Goal: Task Accomplishment & Management: Complete application form

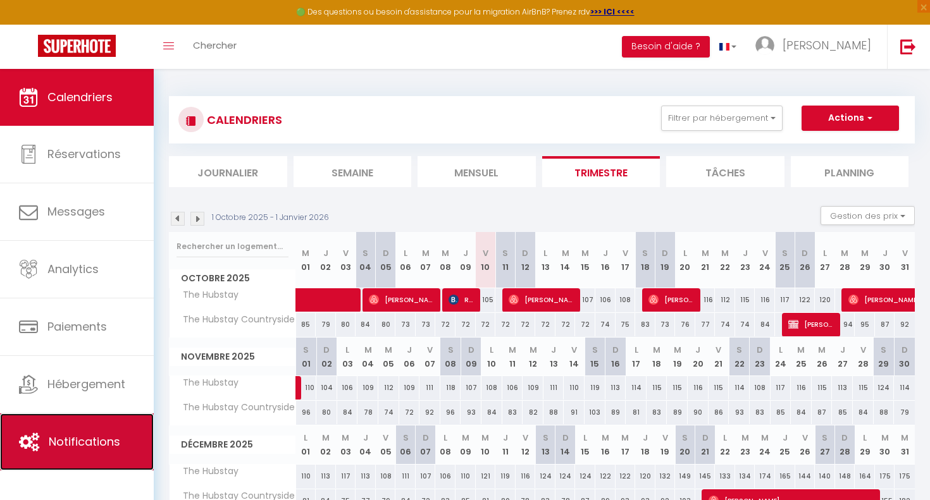
click at [30, 414] on link "Notifications" at bounding box center [77, 442] width 154 height 57
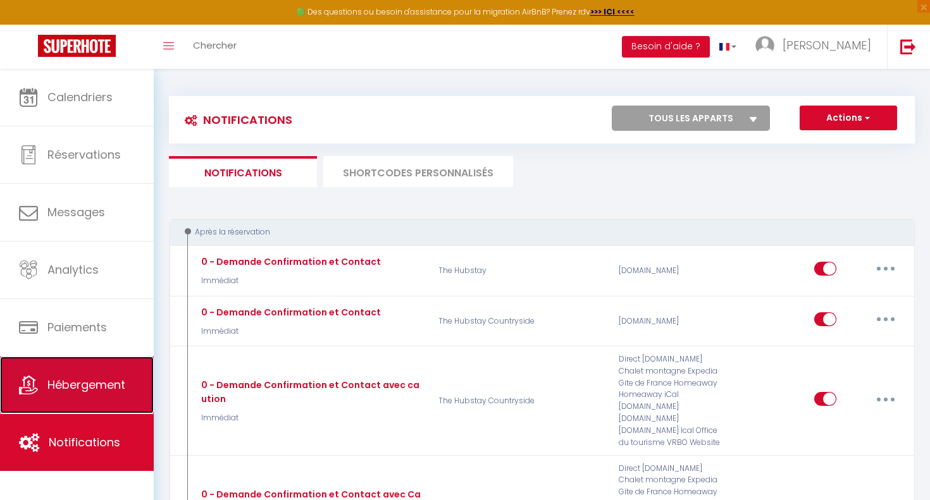
click at [47, 393] on link "Hébergement" at bounding box center [77, 385] width 154 height 57
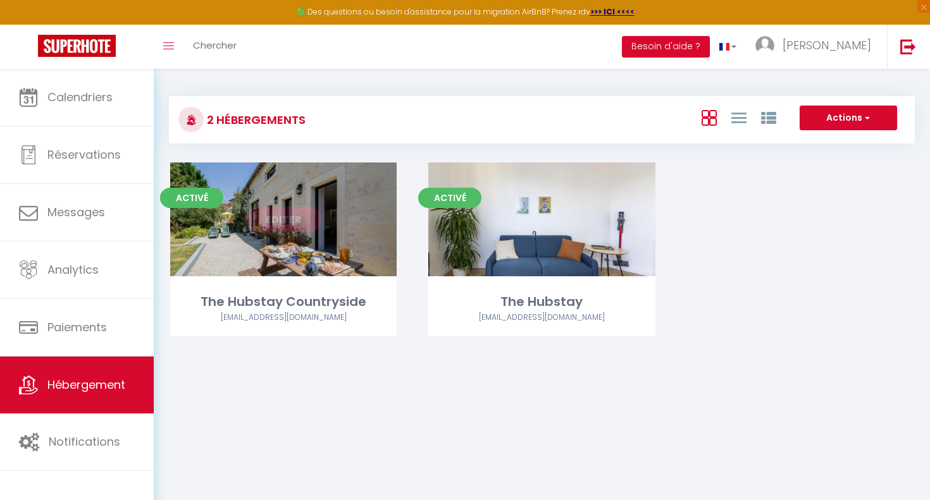
click at [288, 221] on link "Editer" at bounding box center [283, 219] width 76 height 25
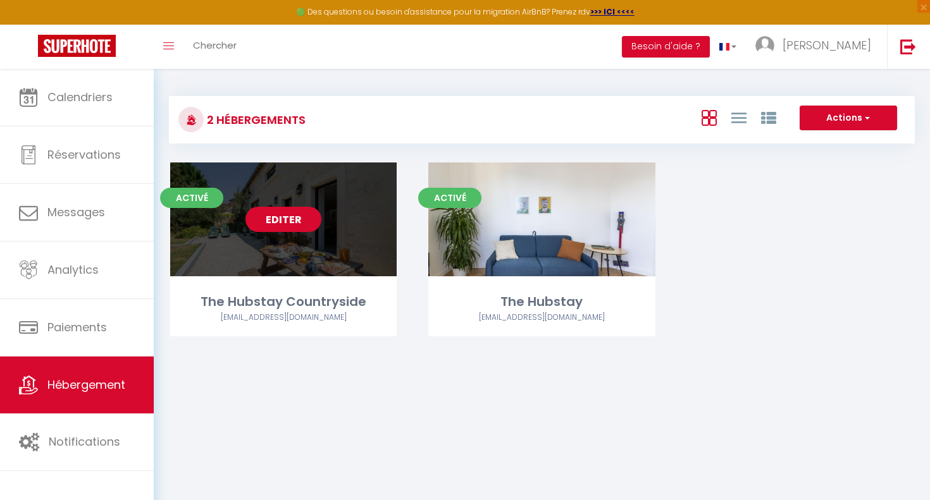
click at [269, 226] on link "Editer" at bounding box center [283, 219] width 76 height 25
select select "OTHER_SLEEPING_AREA"
select select "EUR"
select select "NO_REFUND"
select select "15:00"
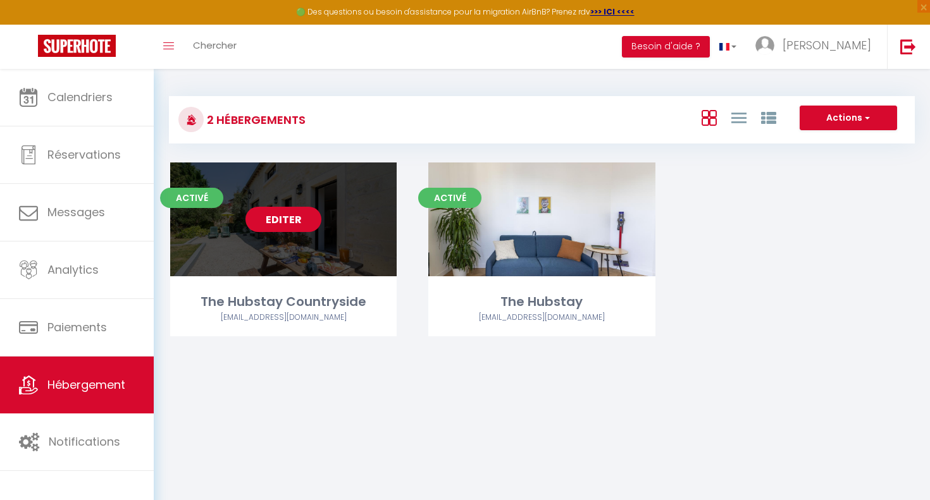
select select "10:00"
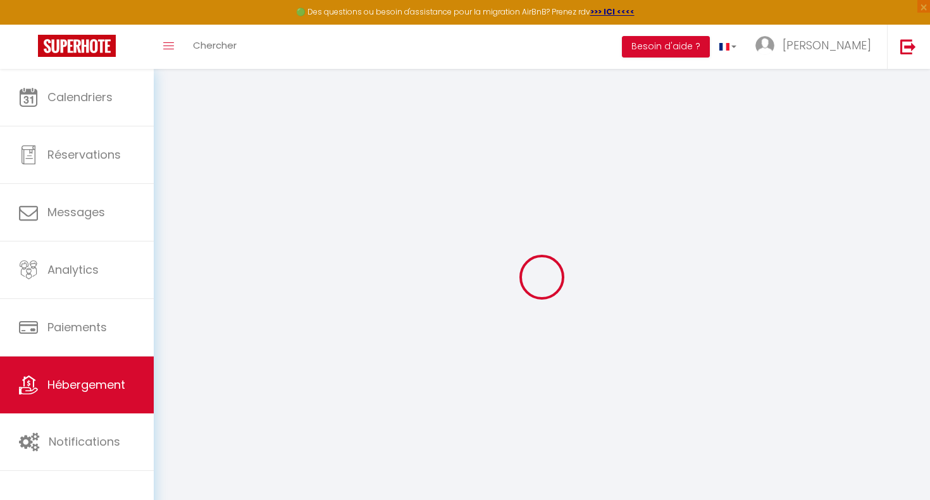
scroll to position [1, 0]
type textarea "The Hubstay Countryside"
type textarea "Stylish troglodyte home"
type textarea "🌿 Loremipsu d Sitame (12414), co adipisc elitse doei tem incididuntu, la etdo m…"
type textarea "[PERSON_NAME] rénovée à [GEOGRAPHIC_DATA] 🌿 Confort, calme & patrimoine au cœur…"
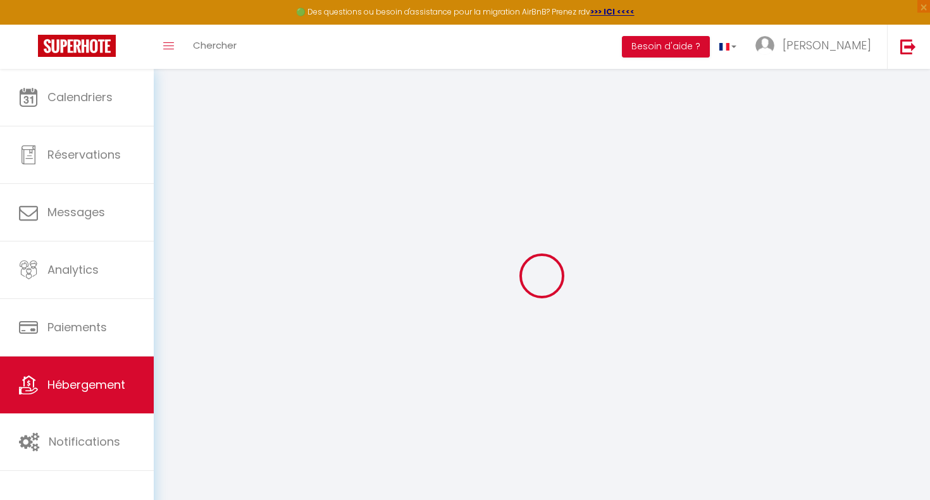
type input "47.0002746"
type input "-0.0285038"
checkbox input "true"
type input "[GEOGRAPHIC_DATA] 1"
type input "Salle de bain indépendante de 8 m² Spacieuse et moderne, cette salle de bain de…"
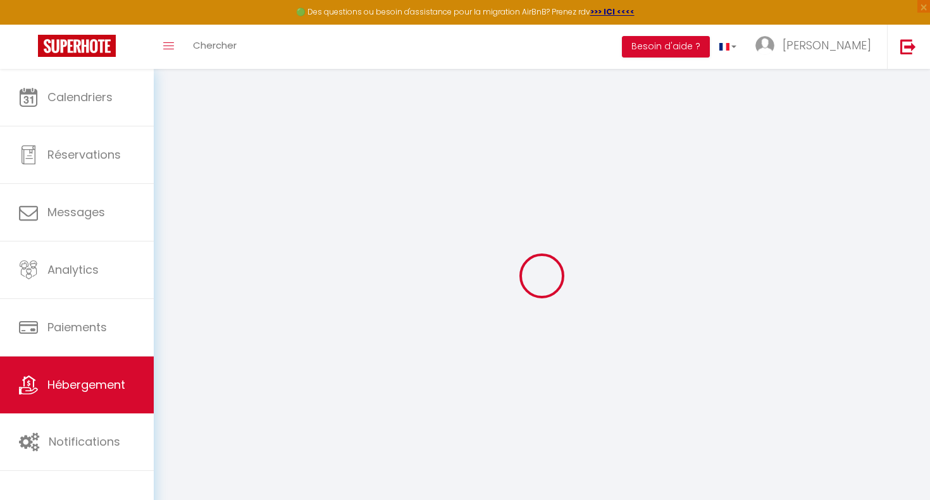
type input "Chambre parentale"
type input "🌟 Chambre parentale de 20 m² avec salle de bain privative Cette spacieuse chamb…"
type input "The Hubstay Countryside"
select select "RELAXED"
select select "11:00"
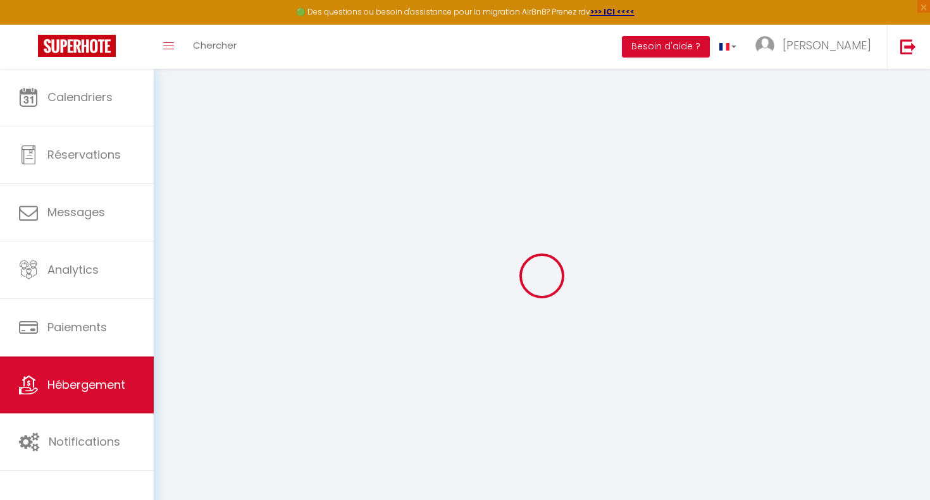
type input "[PERSON_NAME]"
type input "4"
type input "[URL][DOMAIN_NAME]"
type textarea "🔒 Une caution de 300 € par carte bancaire sera demandée 24h avant l’arrivée pou…"
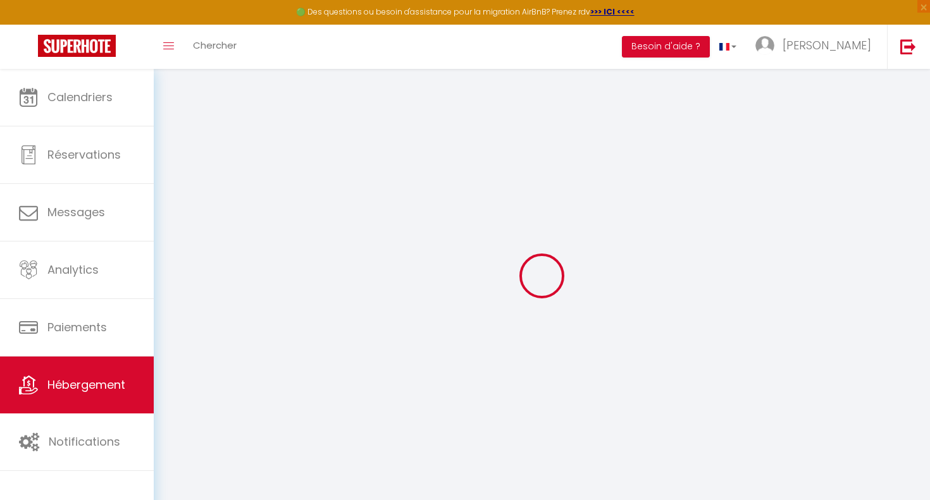
type textarea "🐾 Animaux : 70 €/séjour, interdits à l’étage. 🚭 Interdiction de fumer. 👞 Merci …"
type textarea "La gazinière de la cuisine n’est pas en service, par mesure de sécurité."
checkbox input "false"
select select
select select "50"
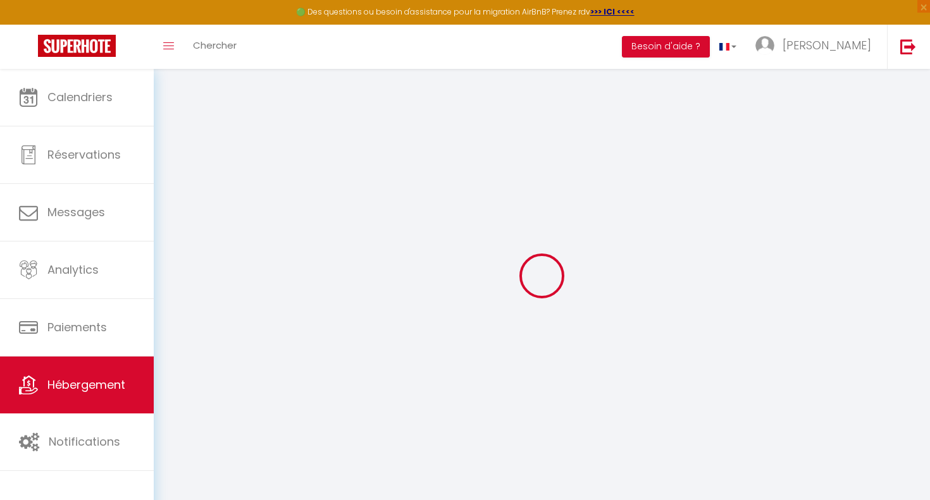
select select "OTHER_SLEEPING_AREA"
select select "49"
select select "46"
select select
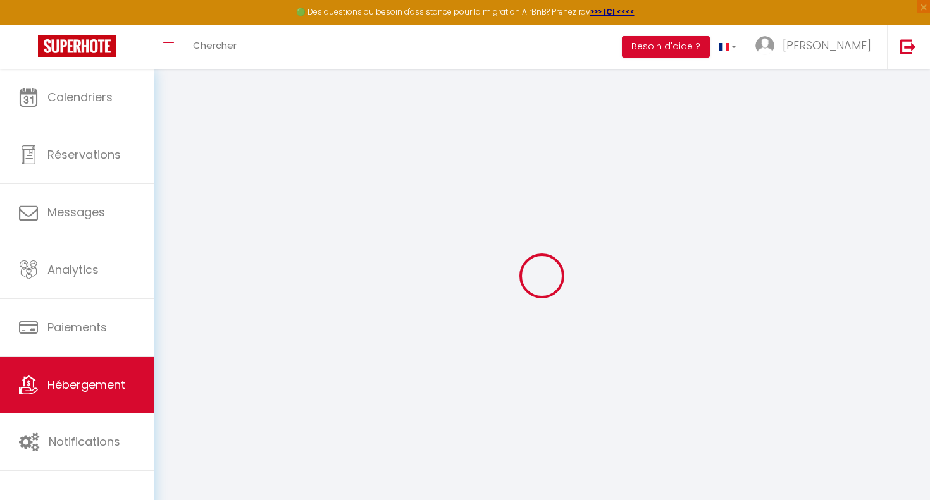
select select "139"
select select
select select "61"
select select "110"
select select "147"
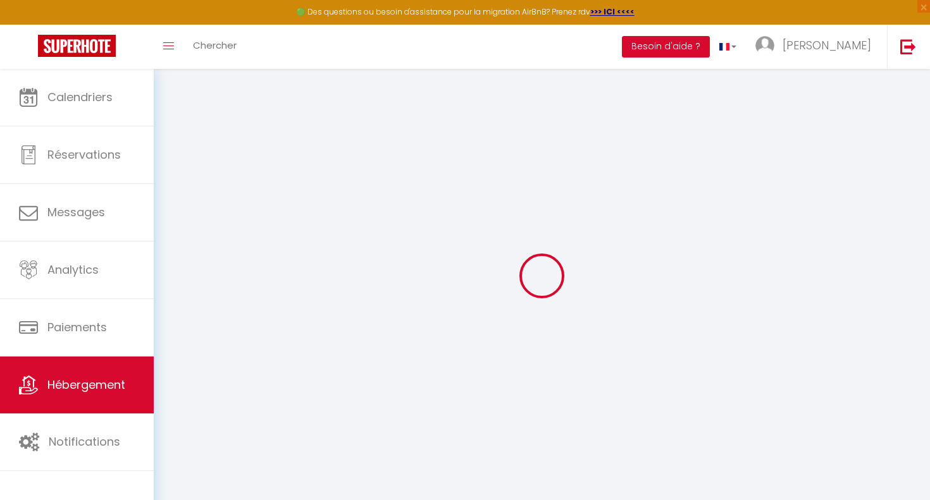
select select "13"
select select "71"
select select
select select "195"
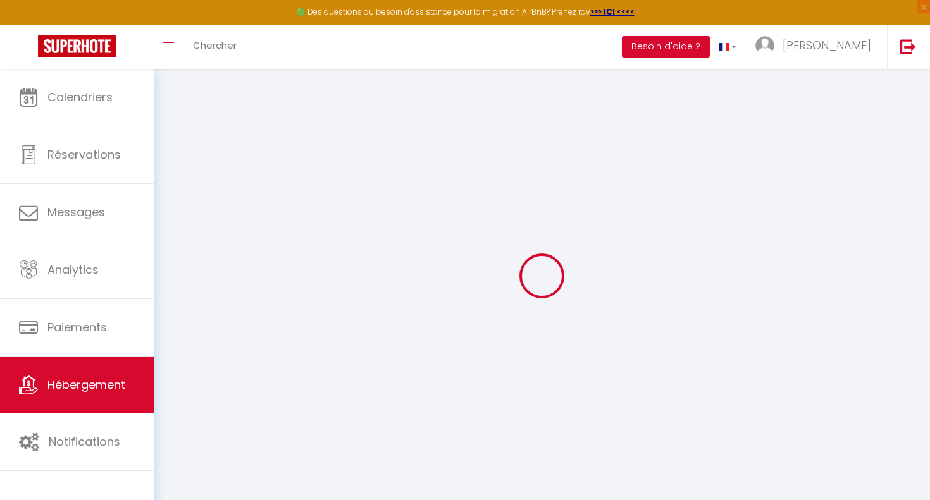
checkbox input "false"
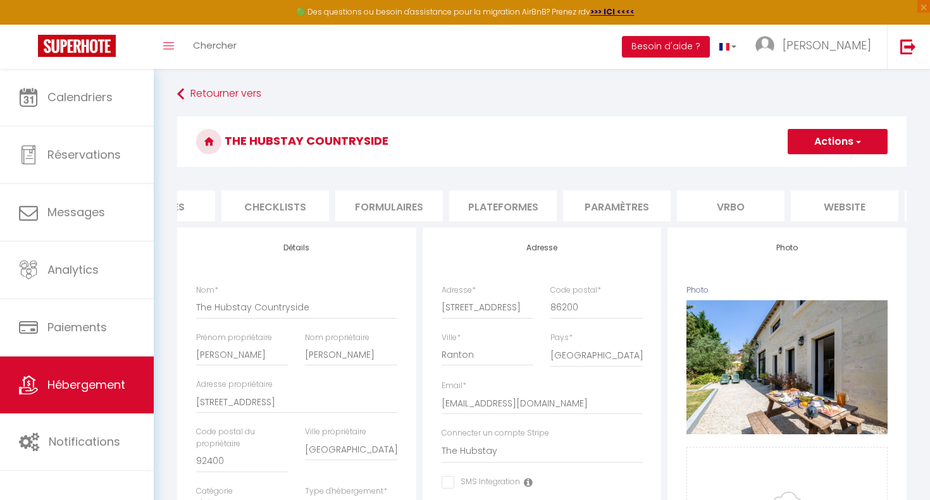
scroll to position [0, 523]
click at [636, 206] on li "Vrbo" at bounding box center [619, 205] width 108 height 31
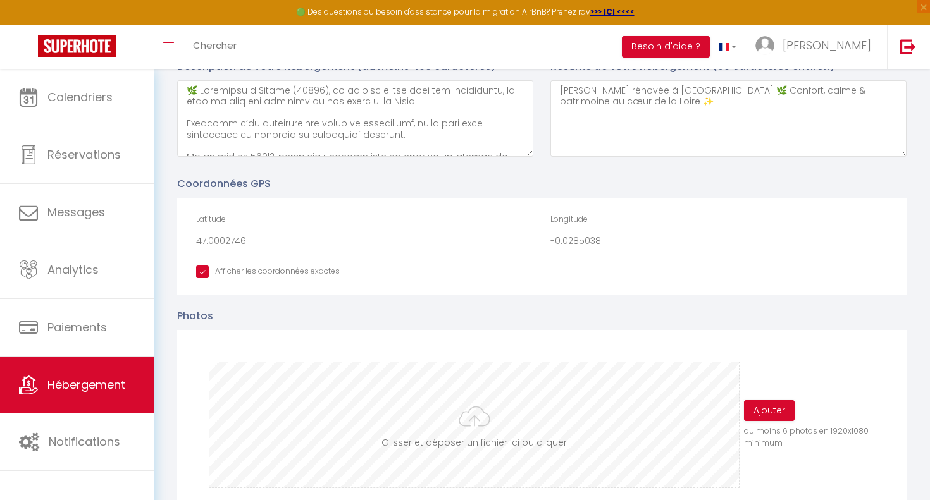
scroll to position [624, 0]
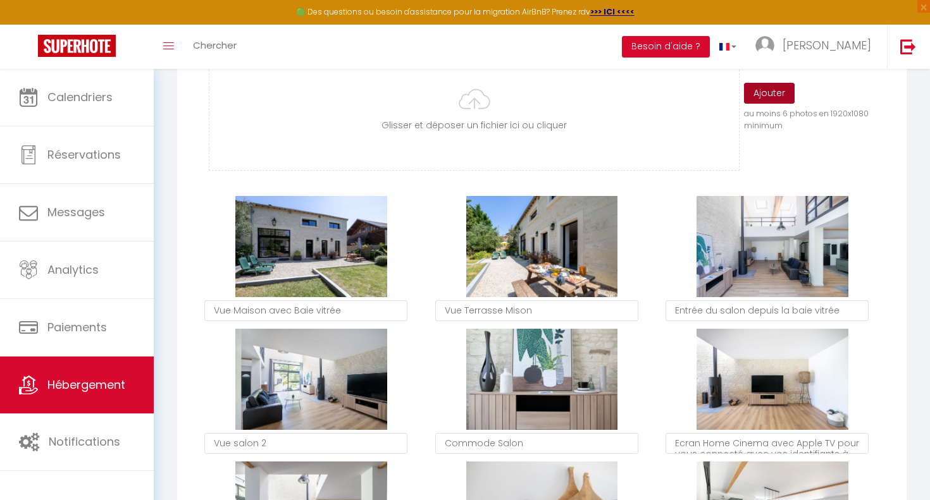
click at [771, 99] on button "Ajouter" at bounding box center [769, 94] width 51 height 22
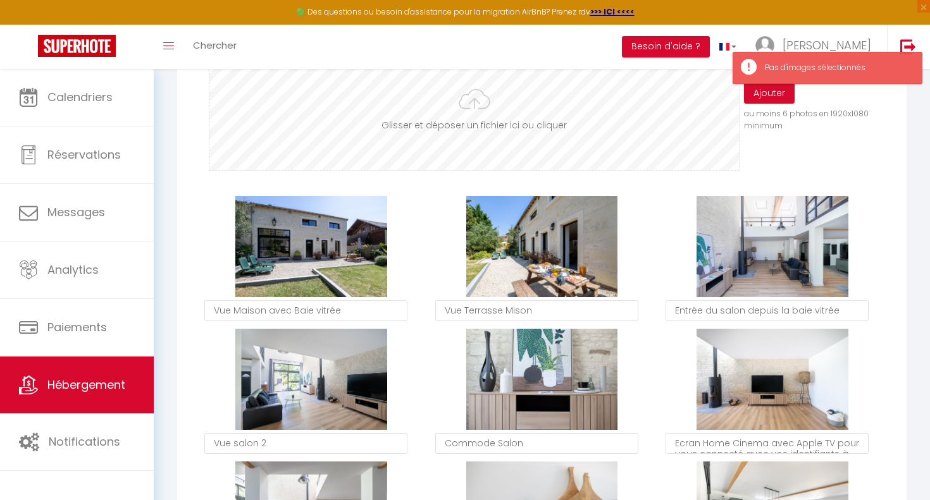
click at [440, 115] on input "file" at bounding box center [473, 107] width 529 height 125
type input "C:\fakepath\Copie de TEMPLATE - SuperMosaique (2).png"
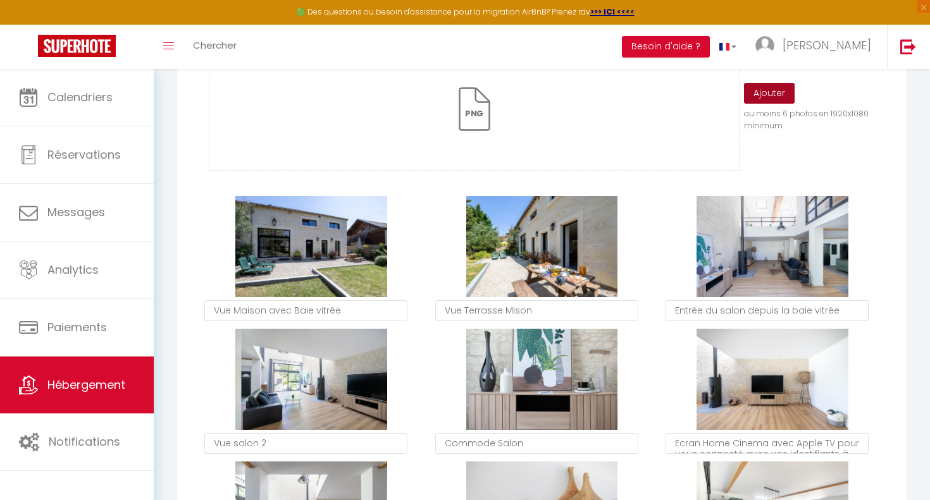
click at [790, 104] on button "Ajouter" at bounding box center [769, 94] width 51 height 22
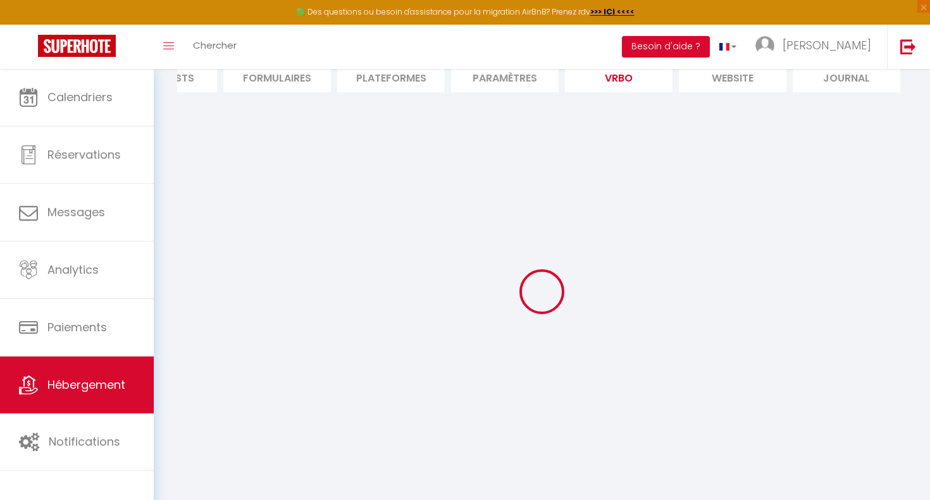
select select "50"
select select
select select "46"
select select "OTHER_SLEEPING_AREA"
select select "49"
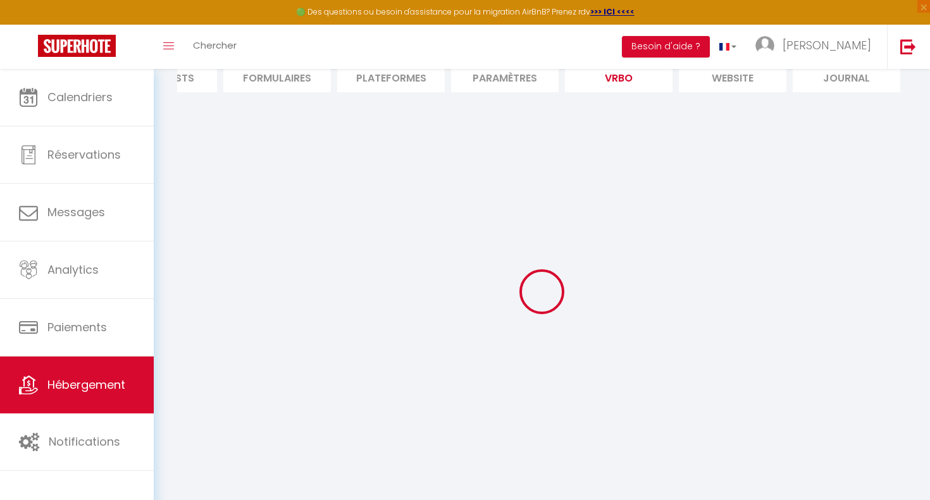
select select "OTHER_SLEEPING_AREA"
select select
select select "139"
select select
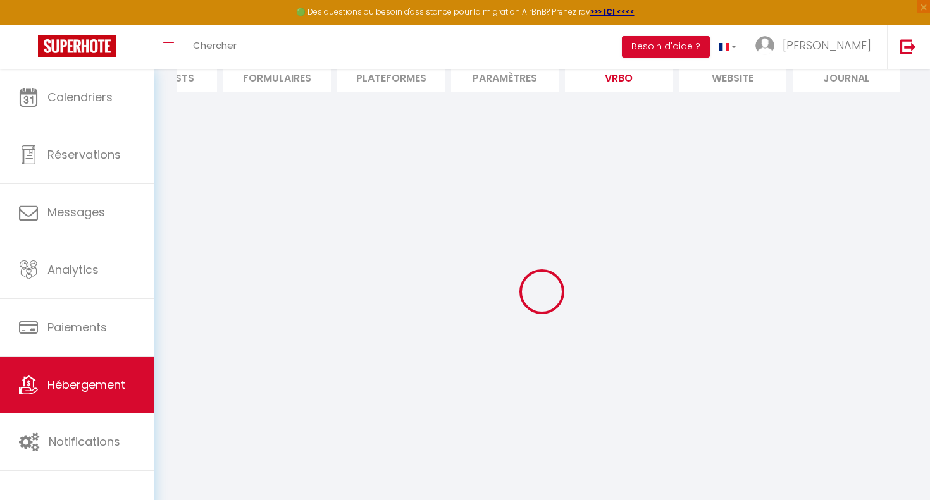
select select "61"
select select "110"
select select "147"
select select "EUR"
select select "13"
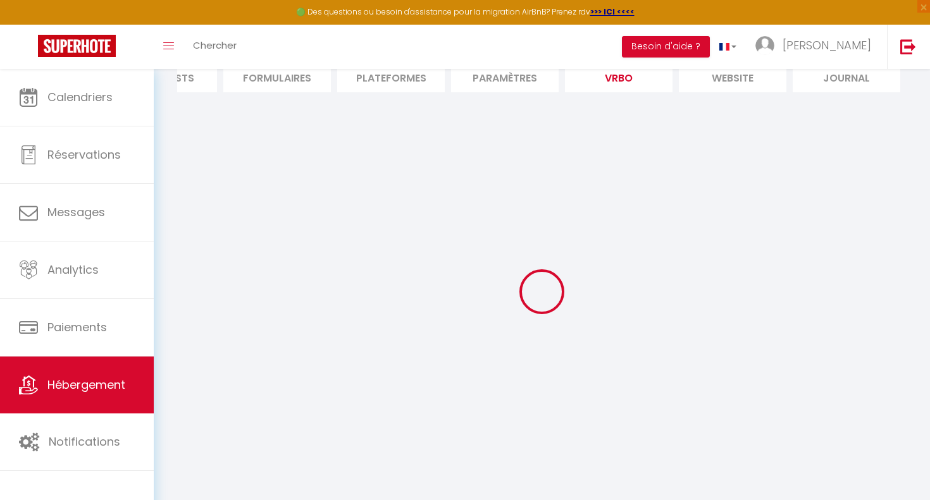
select select "71"
select select
select select "195"
select select "RELAXED"
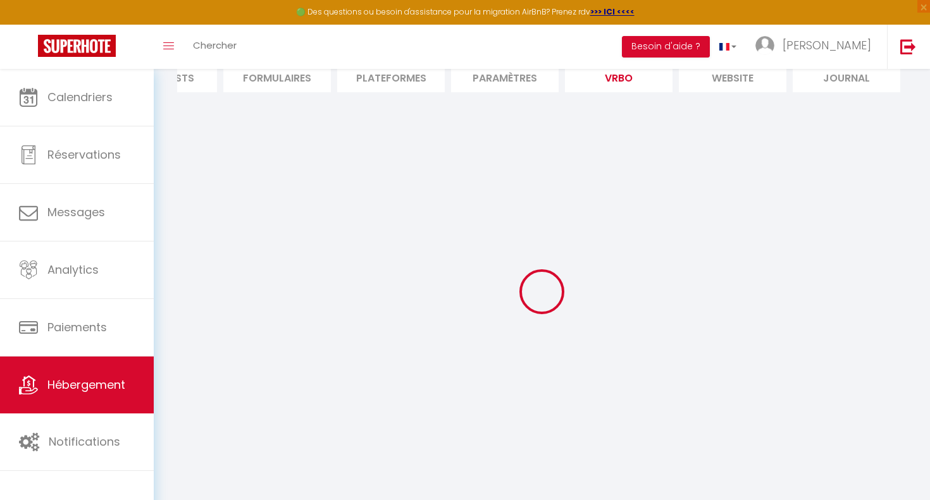
select select "15:00"
select select "11:00"
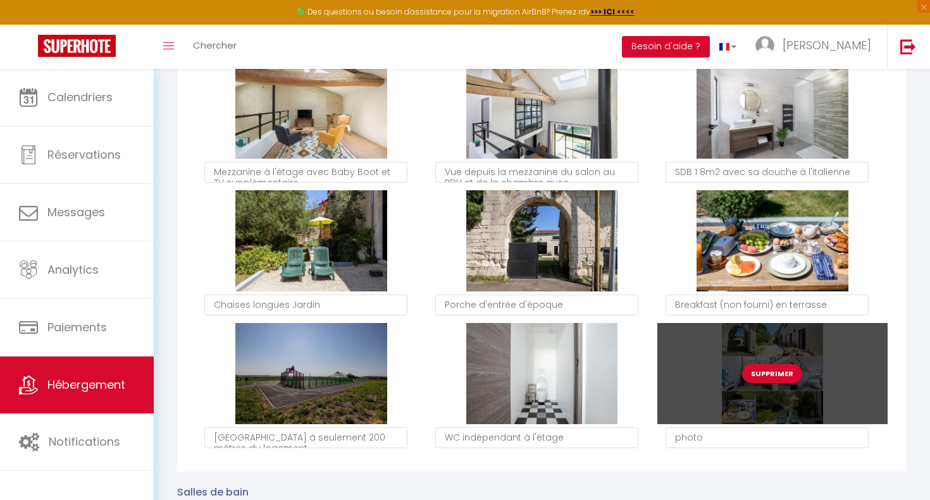
scroll to position [1429, 0]
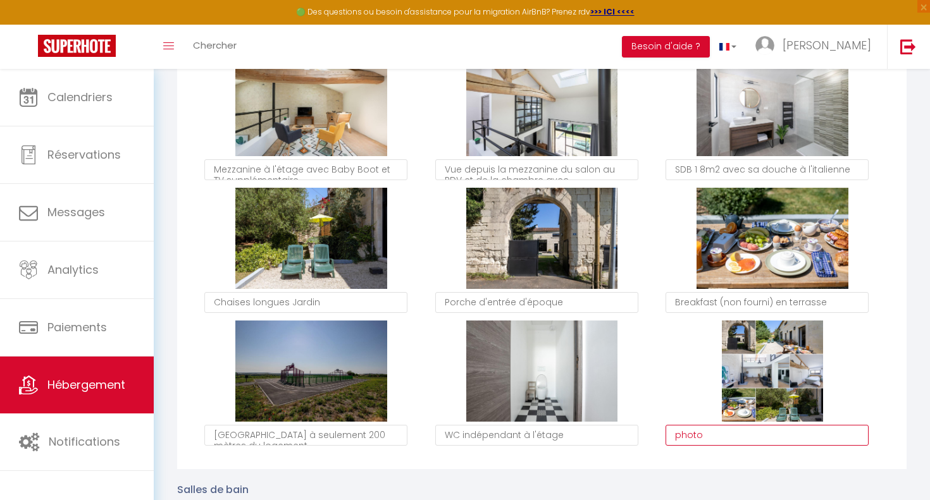
click at [722, 441] on textarea "photo" at bounding box center [766, 436] width 203 height 22
paste textarea "Grange contemporaine : espace, nature et sérénité"
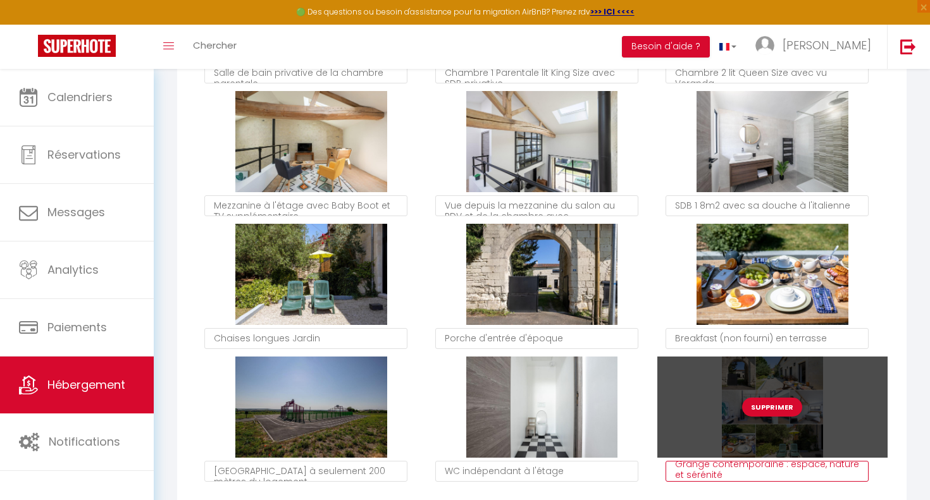
type textarea "Grange contemporaine : espace, nature et sérénité"
click at [884, 408] on div "Supprimer" at bounding box center [772, 407] width 230 height 101
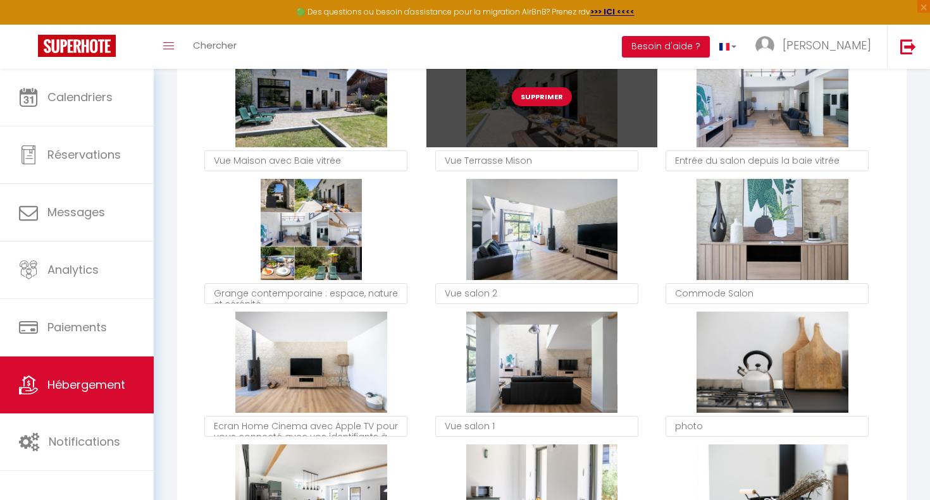
scroll to position [680, 0]
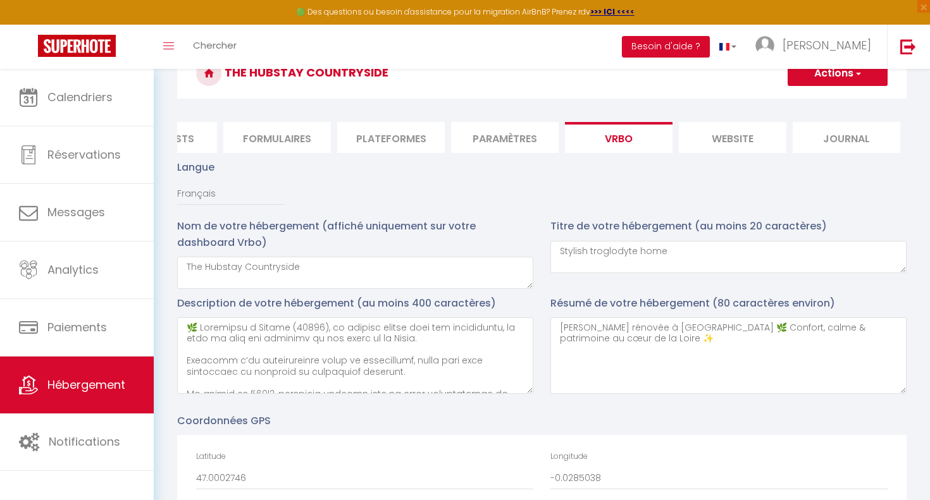
scroll to position [23, 0]
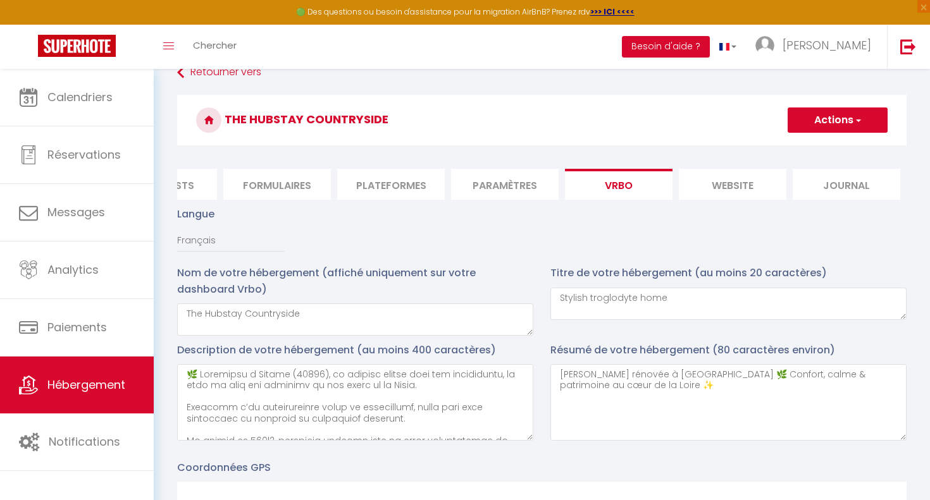
click at [865, 125] on button "Actions" at bounding box center [837, 120] width 100 height 25
click at [830, 147] on input "Enregistrer" at bounding box center [822, 148] width 47 height 13
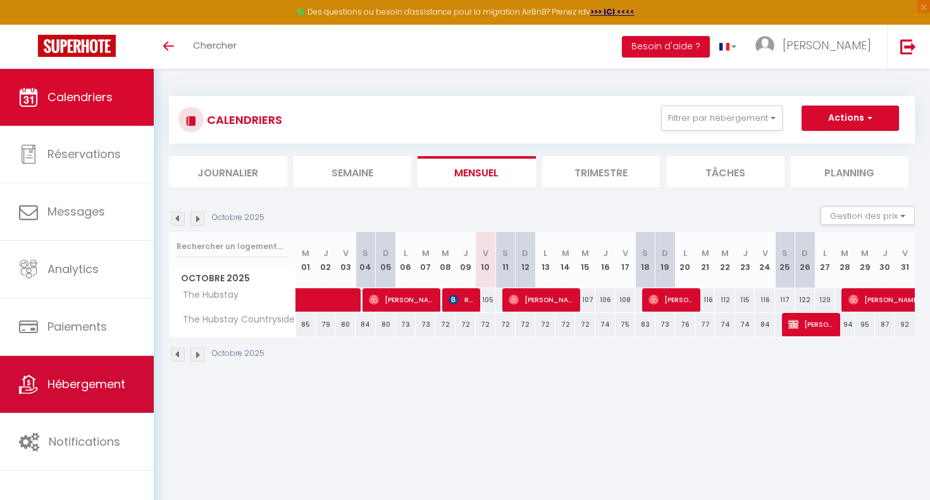
click at [79, 388] on span "Hébergement" at bounding box center [86, 384] width 78 height 16
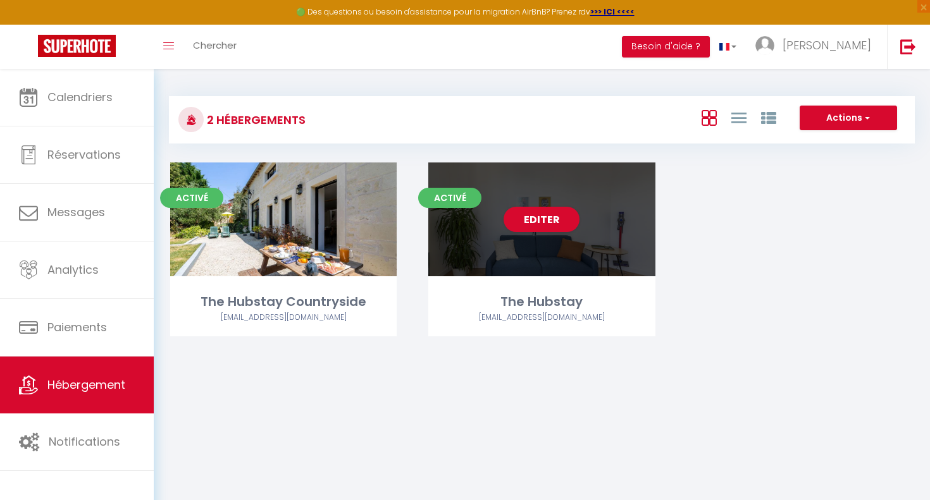
click at [499, 242] on div "Editer" at bounding box center [541, 220] width 226 height 114
select select "3"
select select "2"
select select "1"
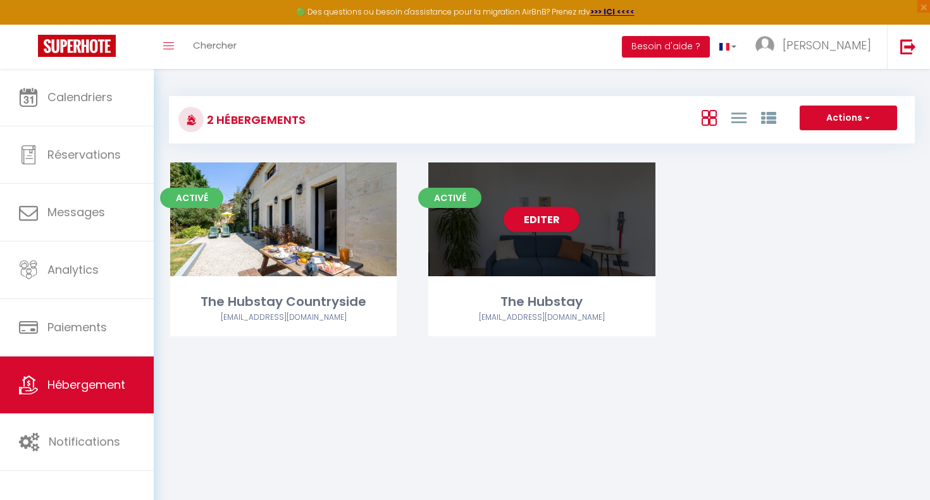
select select
select select "28"
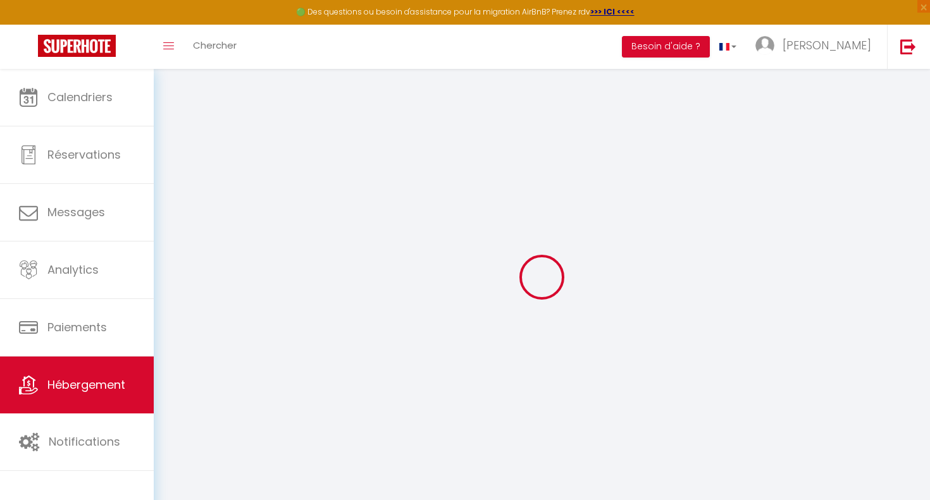
select select
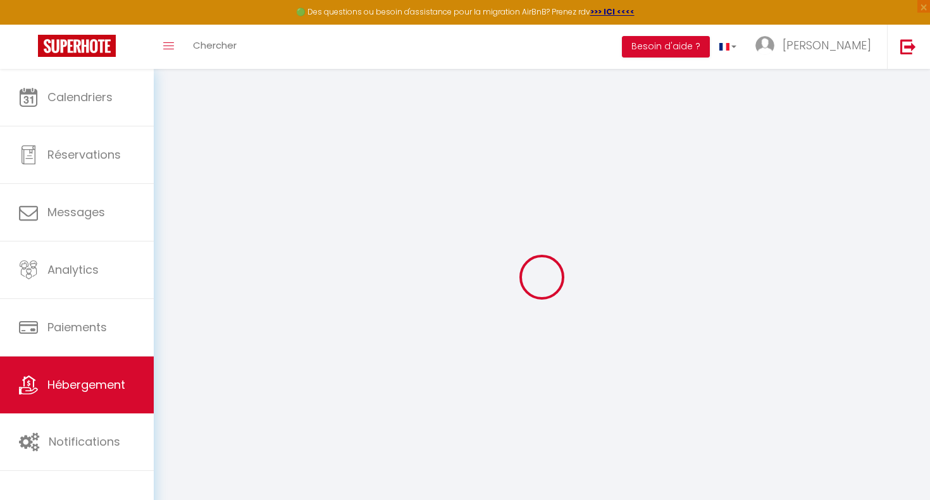
select select
checkbox input "false"
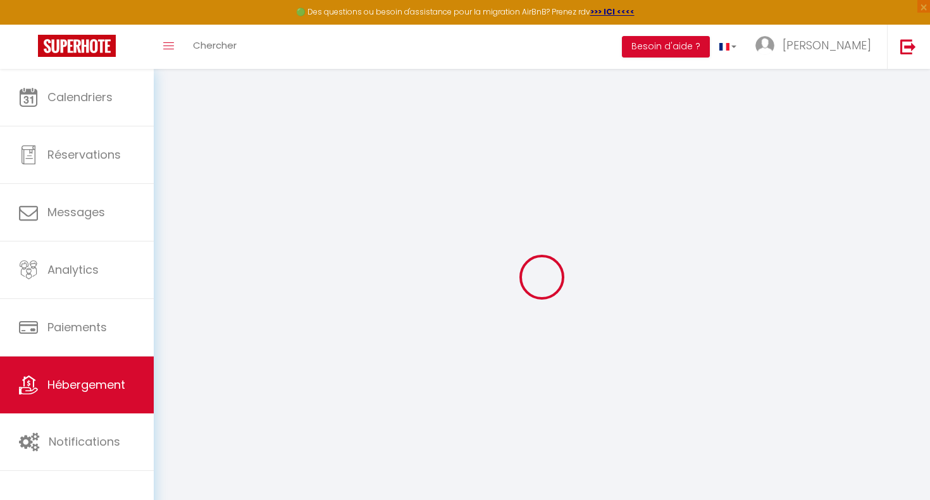
select select
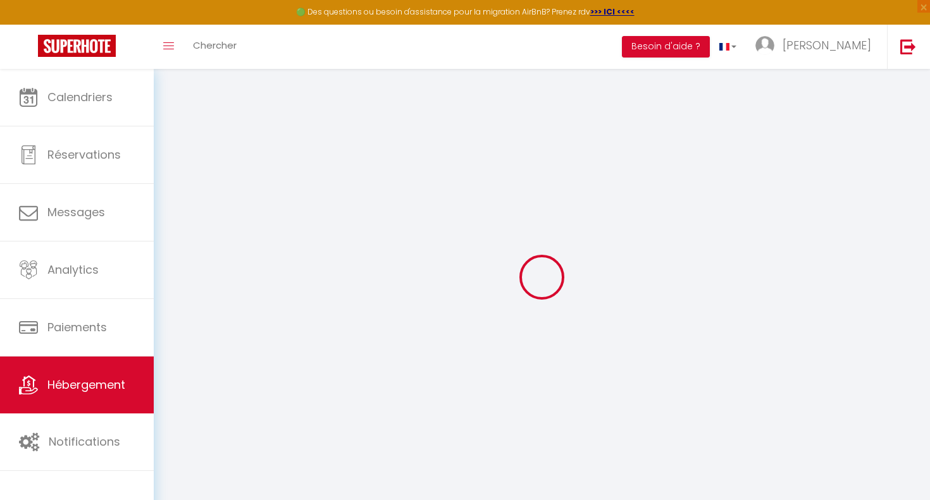
select select
checkbox input "false"
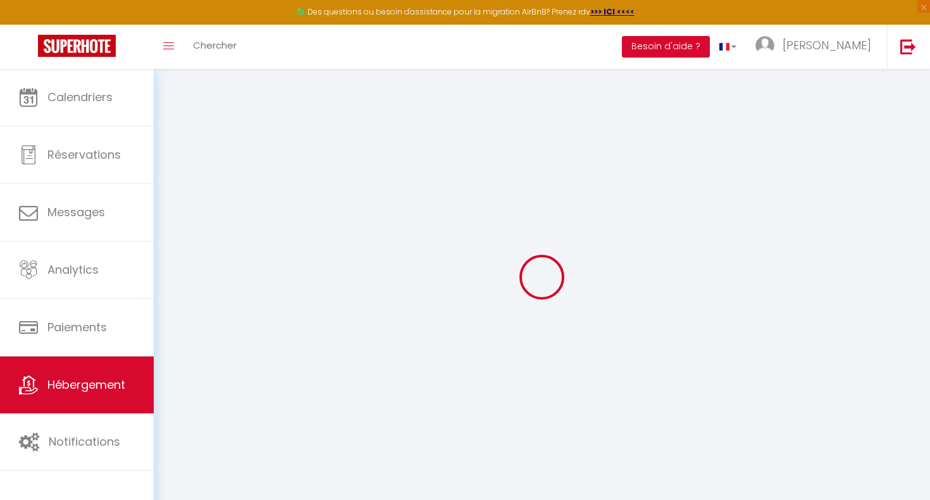
checkbox input "false"
select select
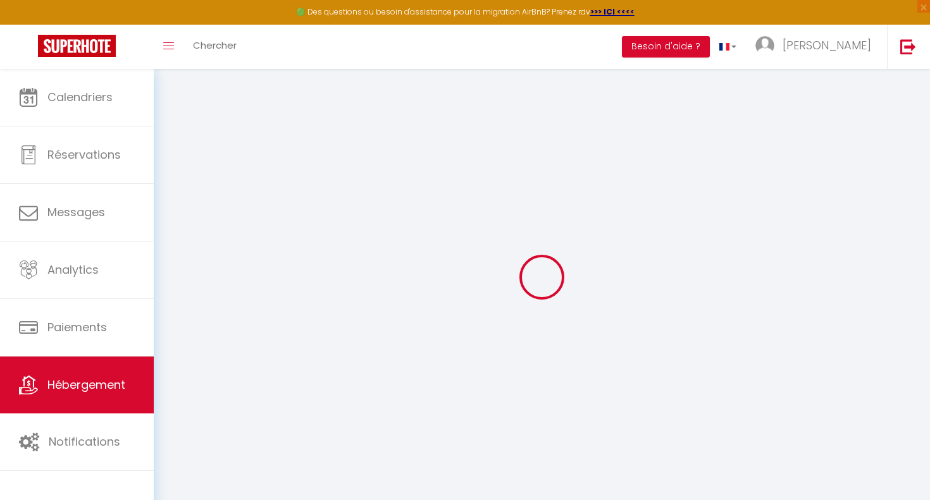
select select
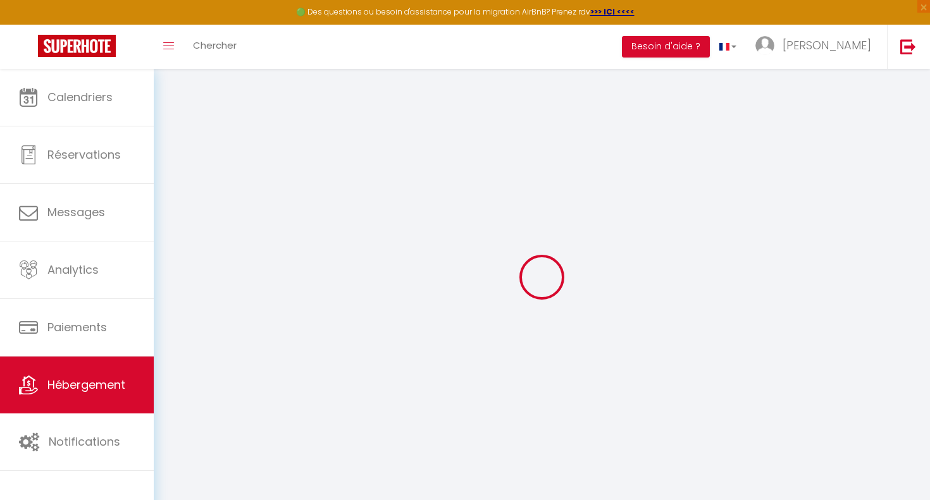
checkbox input "false"
select select
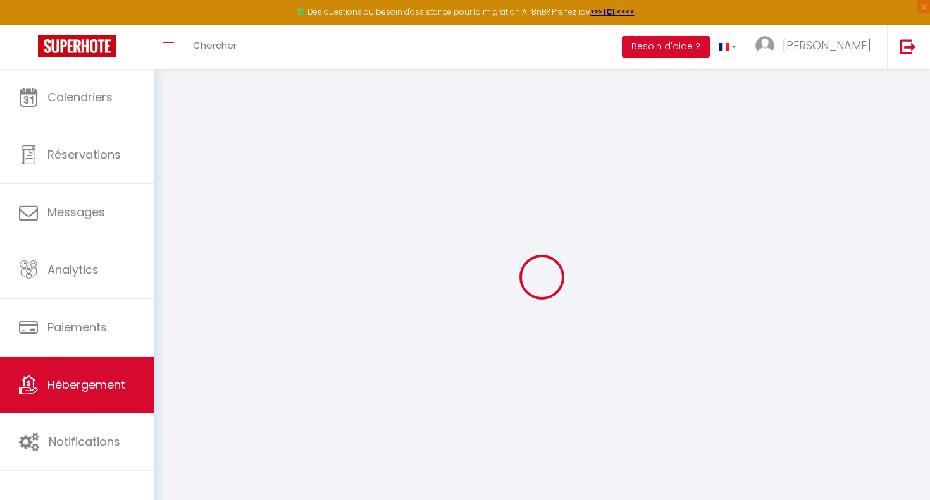
select select
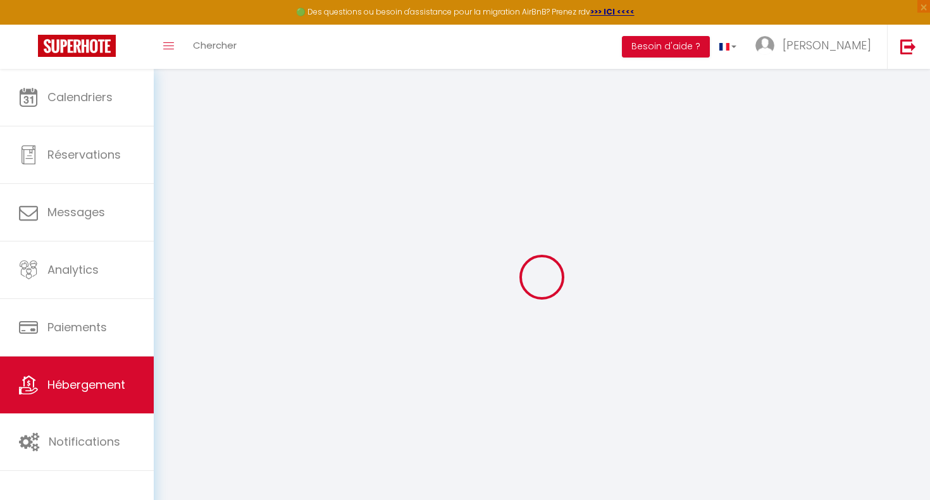
select select
checkbox input "false"
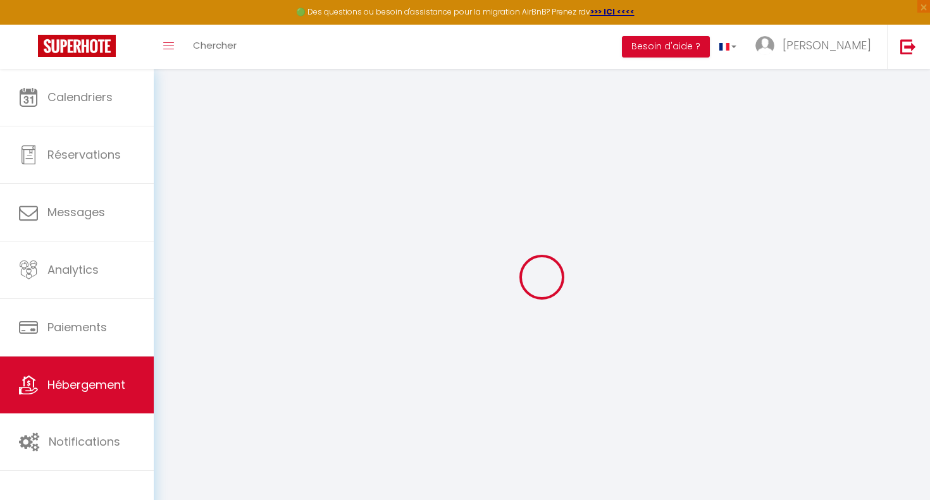
checkbox input "false"
select select
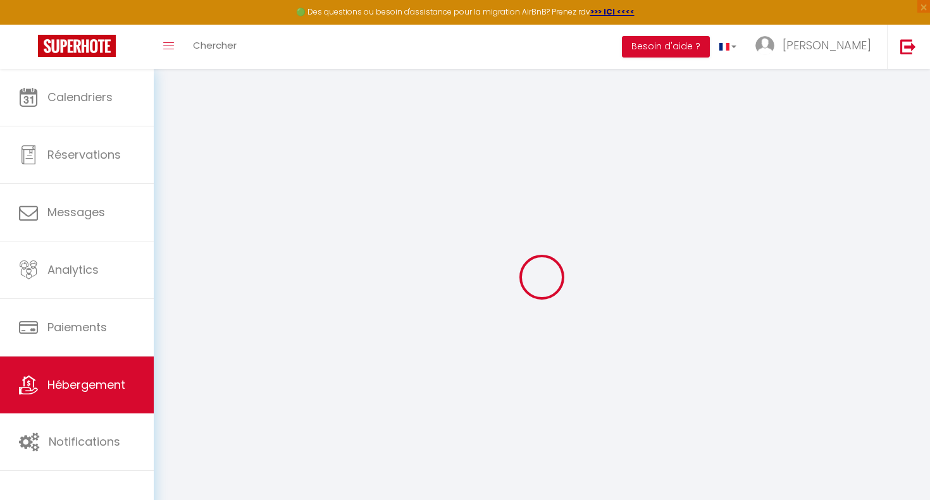
select select
checkbox input "false"
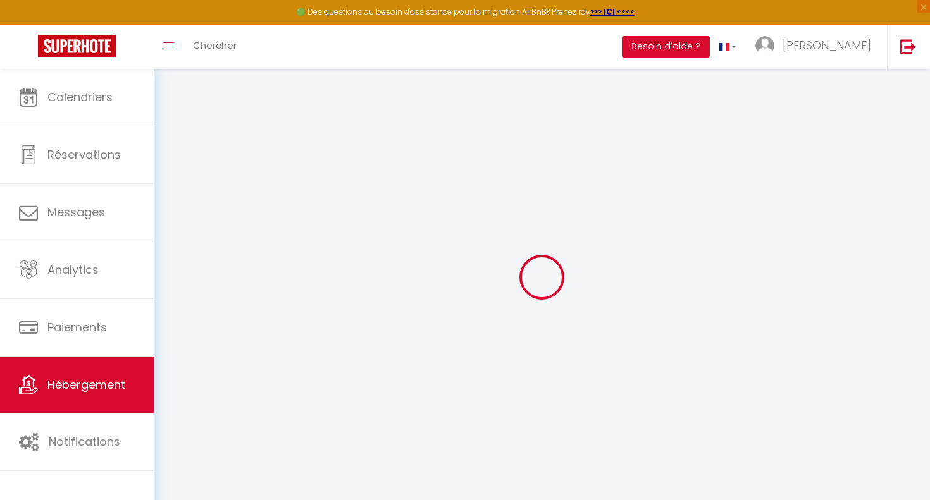
checkbox input "false"
select select
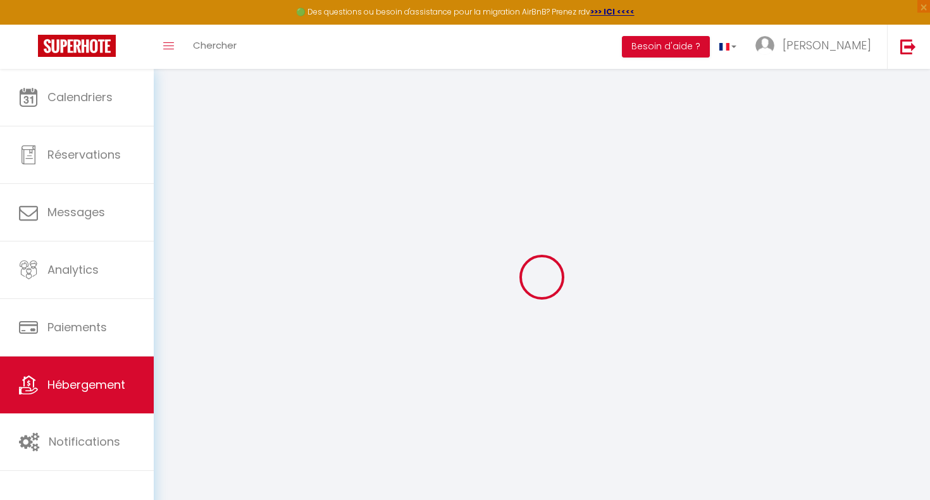
type input "The Hubstay"
type input "[PERSON_NAME]"
type input "21 rue du chemin vert"
type input "92400"
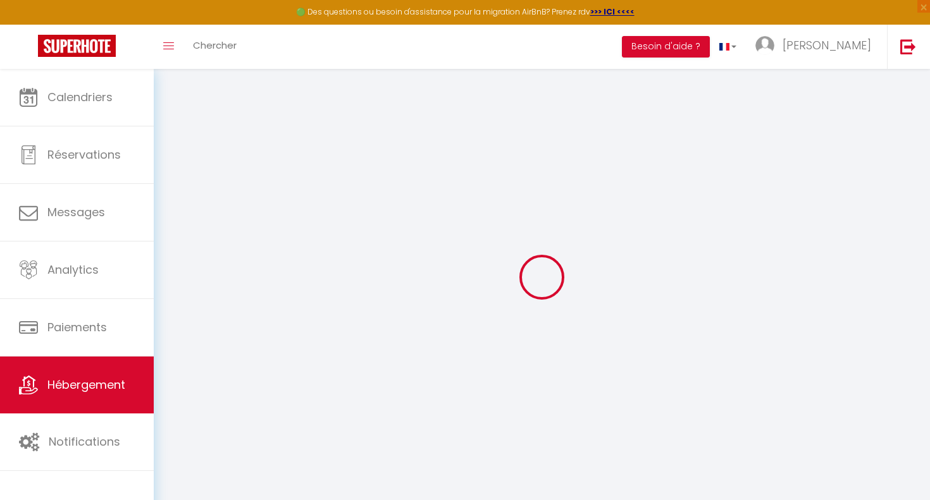
type input "[GEOGRAPHIC_DATA]"
type input "105"
type input "40"
type input "35"
type input "16.25"
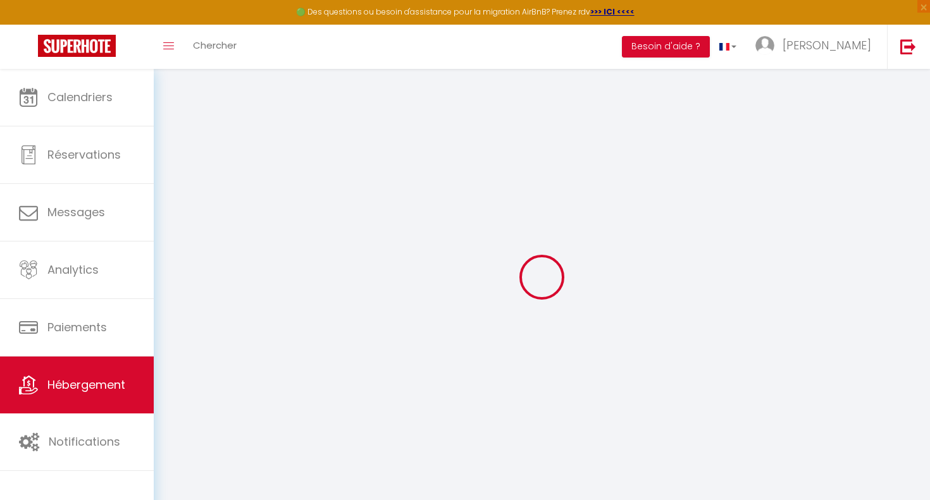
type input "15.6"
type input "250"
select select
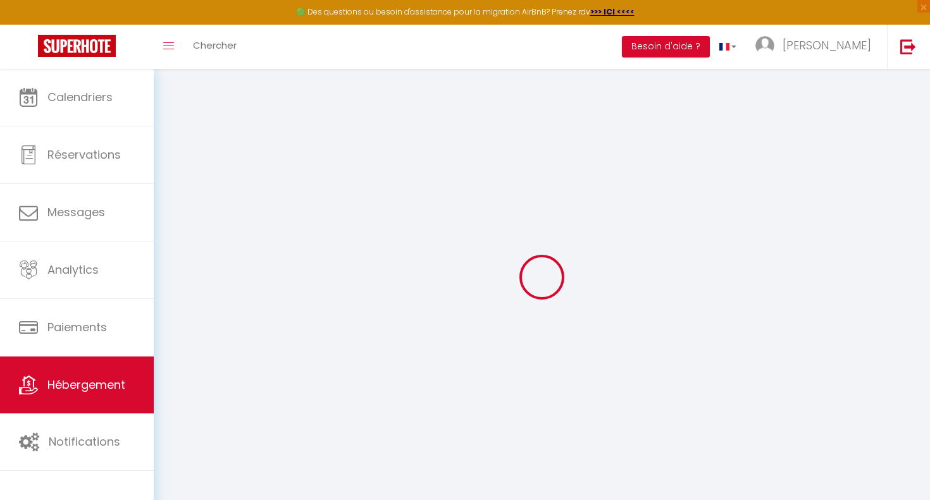
select select
type input "10 bis rue Jean Bonal"
type input "92250"
type input "La Garenne-Colombes"
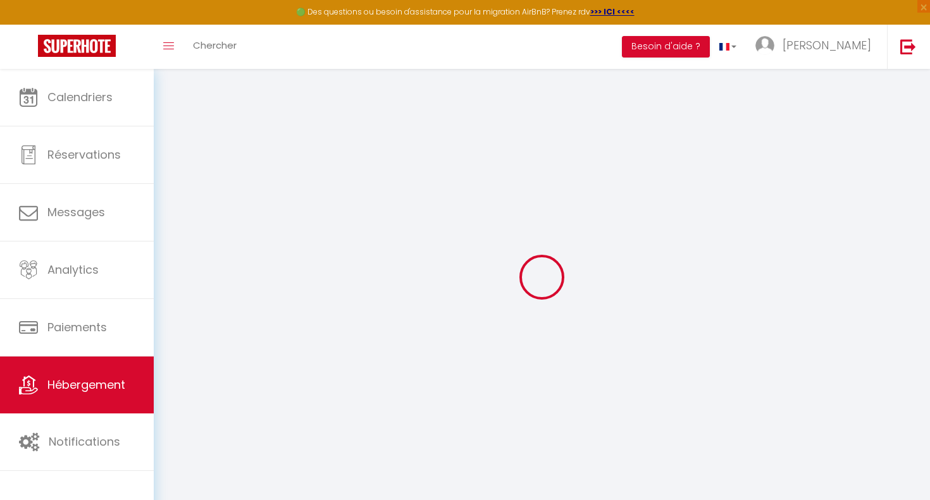
type input "[EMAIL_ADDRESS][DOMAIN_NAME]"
select select "16023"
checkbox input "false"
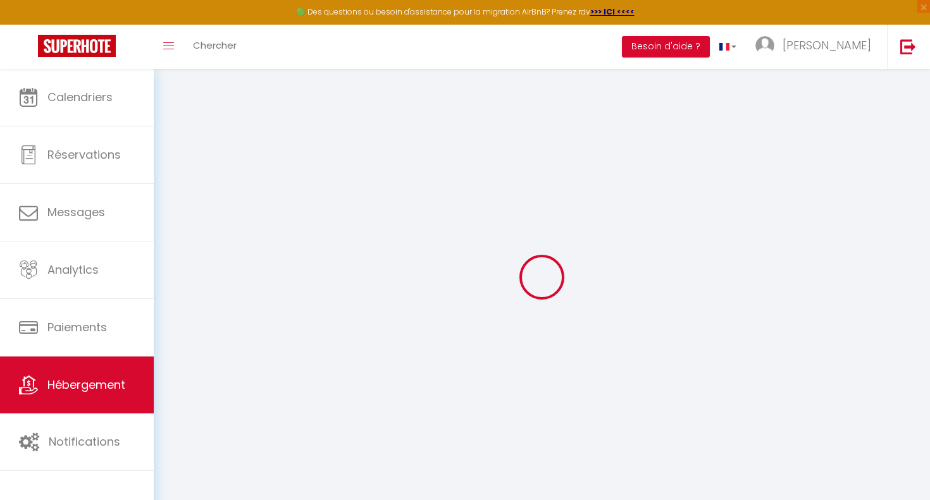
checkbox input "false"
radio input "true"
type input "0"
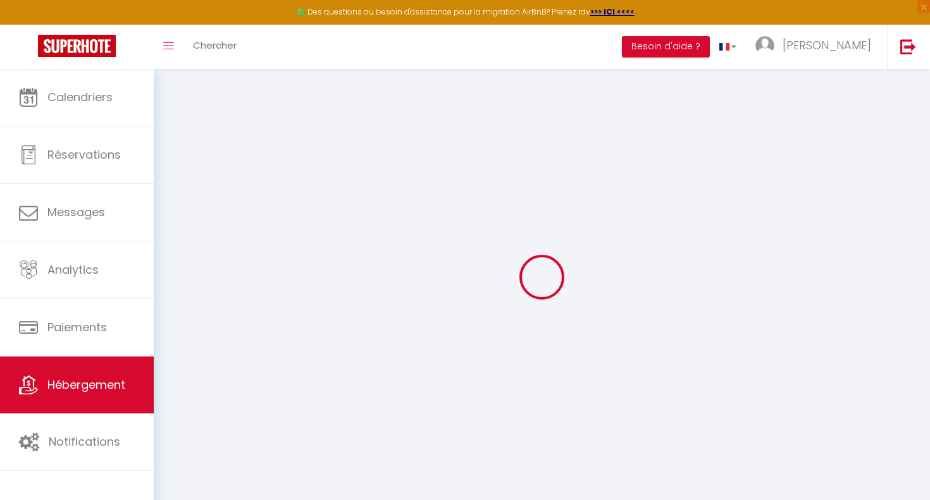
select select
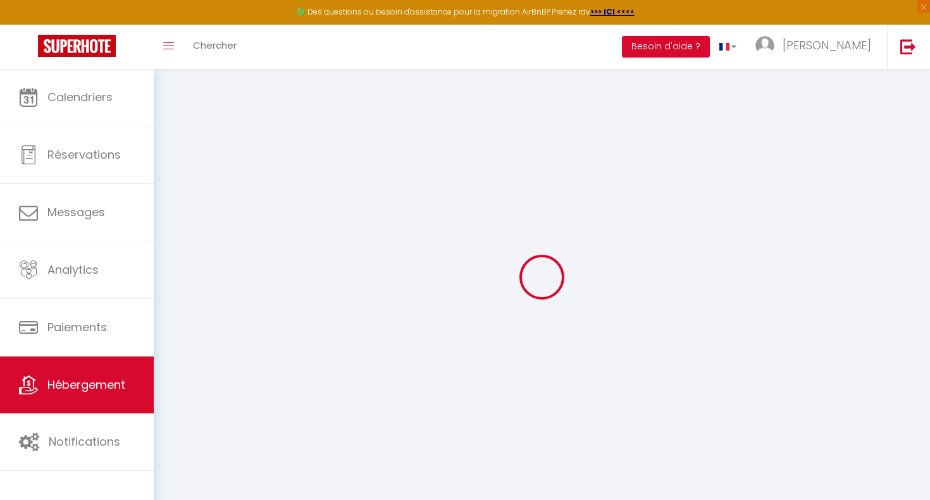
checkbox input "false"
select select
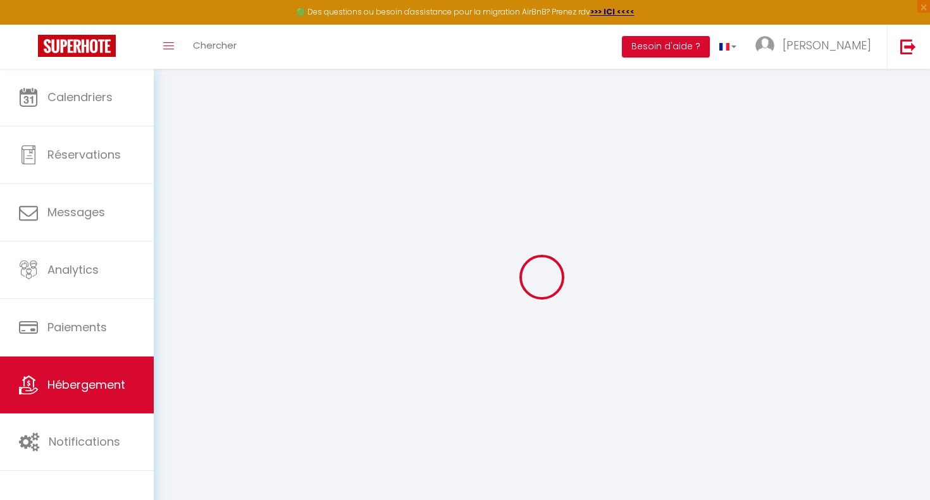
select select
checkbox input "false"
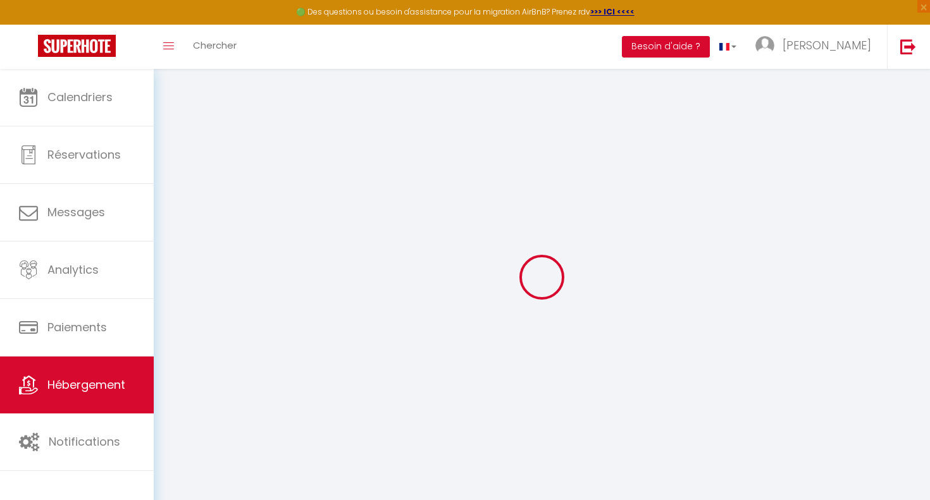
checkbox input "false"
select select
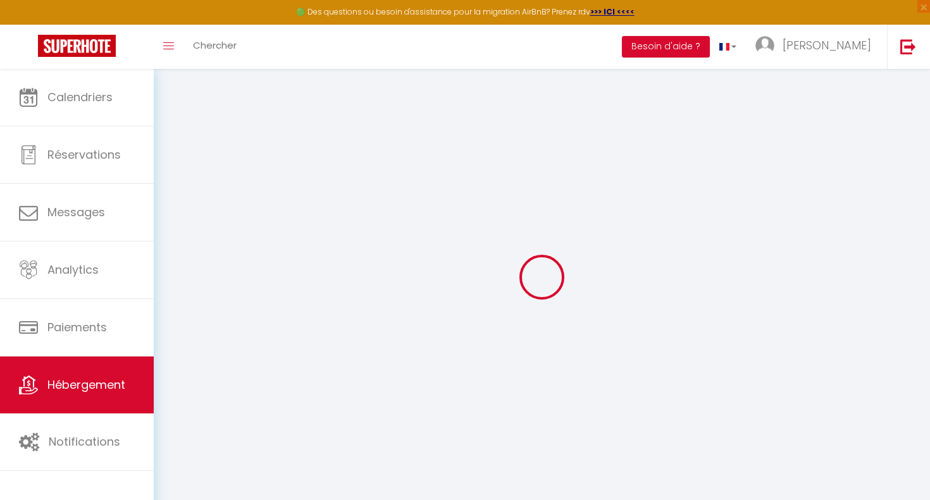
select select
checkbox input "false"
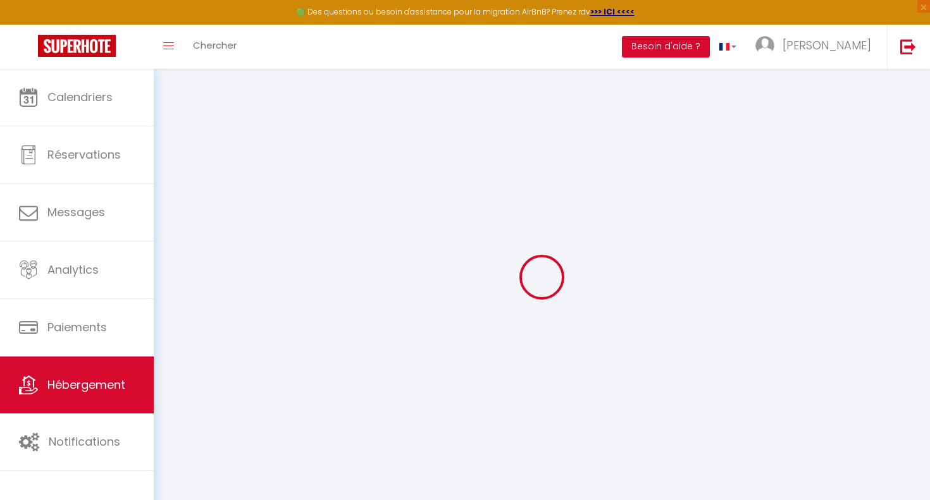
checkbox input "false"
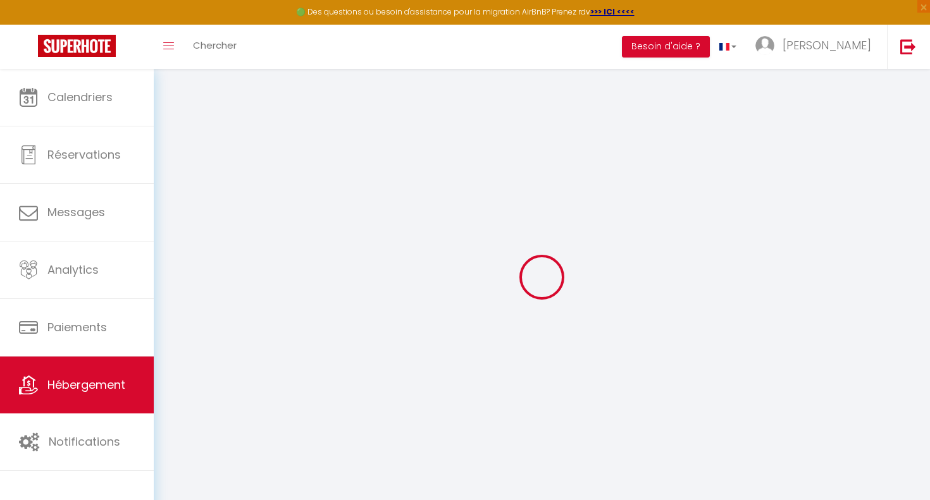
checkbox input "false"
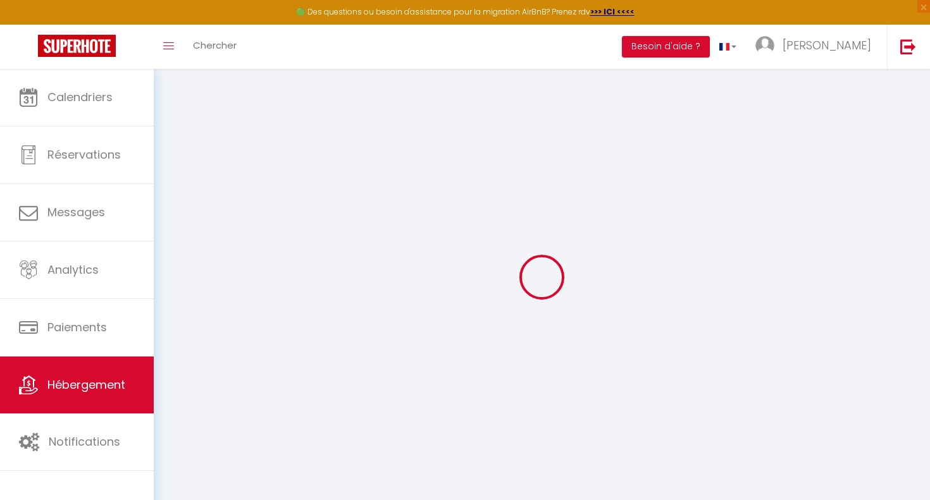
select select "15:00"
select select "23:45"
select select "11:00"
select select "15"
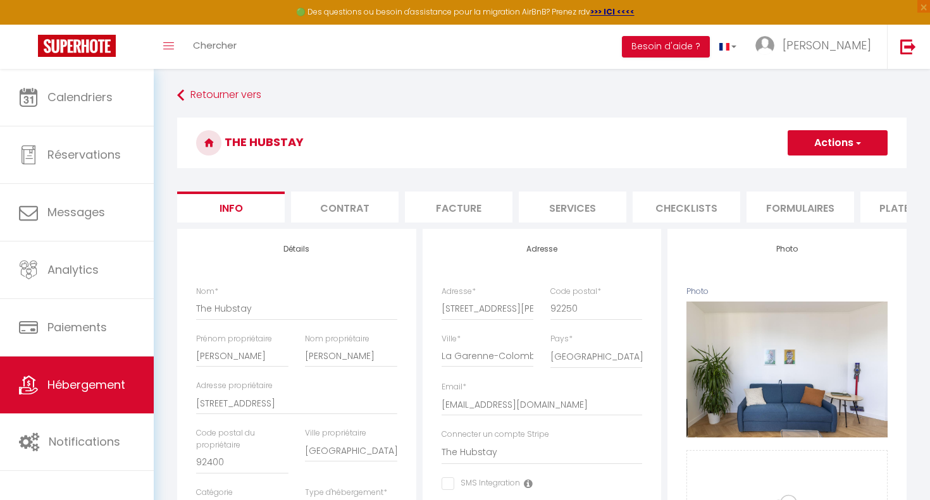
scroll to position [0, 133]
click at [798, 206] on li "Plateformes" at bounding box center [781, 207] width 108 height 31
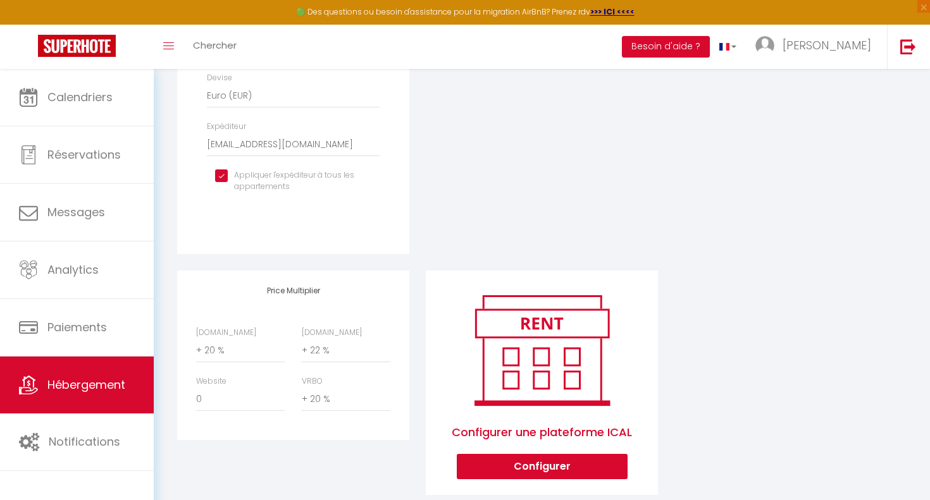
scroll to position [572, 0]
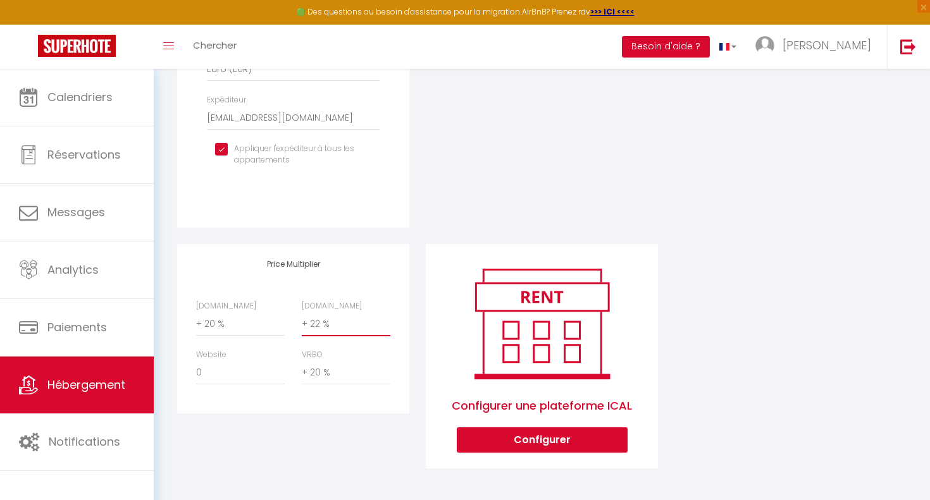
click at [326, 321] on select "0 + 1 % + 2 % + 3 % + 4 % + 5 % + 6 % + 7 % + 8 % + 9 %" at bounding box center [346, 324] width 89 height 24
click at [302, 312] on select "0 + 1 % + 2 % + 3 % + 4 % + 5 % + 6 % + 7 % + 8 % + 9 %" at bounding box center [346, 324] width 89 height 24
click at [321, 324] on select "0 + 1 % + 2 % + 3 % + 4 % + 5 % + 6 % + 7 % + 8 % + 9 %" at bounding box center [346, 324] width 89 height 24
click at [302, 312] on select "0 + 1 % + 2 % + 3 % + 4 % + 5 % + 6 % + 7 % + 8 % + 9 %" at bounding box center [346, 324] width 89 height 24
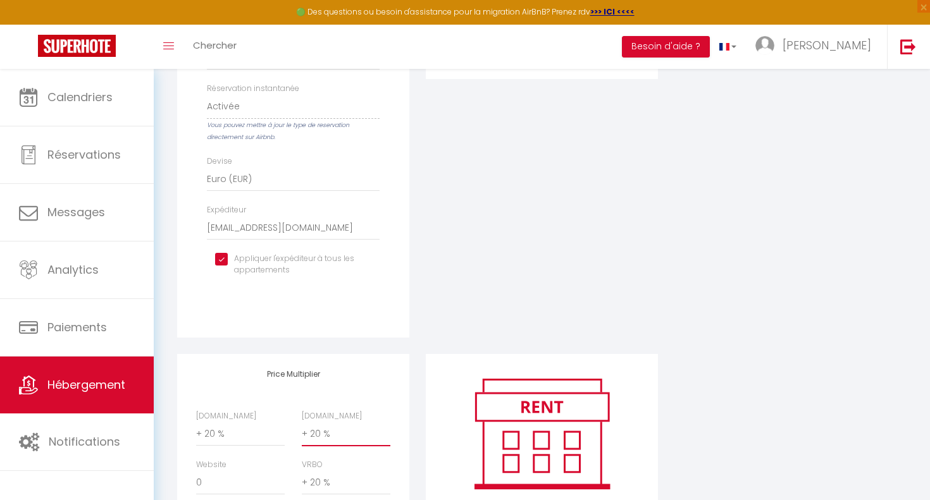
scroll to position [463, 0]
click at [323, 434] on select "0 + 1 % + 2 % + 3 % + 4 % + 5 % + 6 % + 7 % + 8 % + 9 %" at bounding box center [346, 434] width 89 height 24
select select "+ 22 %"
click at [302, 422] on select "0 + 1 % + 2 % + 3 % + 4 % + 5 % + 6 % + 7 % + 8 % + 9 %" at bounding box center [346, 434] width 89 height 24
click at [319, 436] on select "0 + 1 % + 2 % + 3 % + 4 % + 5 % + 6 % + 7 % + 8 % + 9 %" at bounding box center [346, 434] width 89 height 24
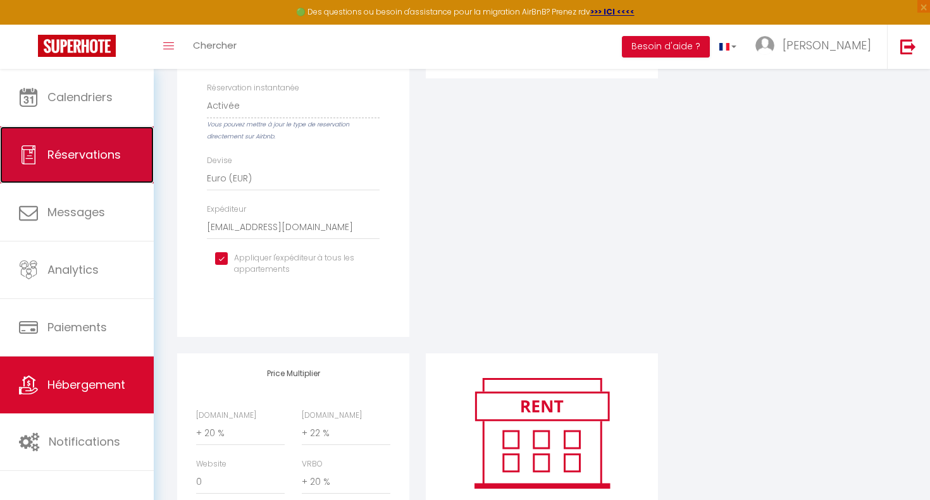
click at [68, 162] on span "Réservations" at bounding box center [83, 155] width 73 height 16
select select "not_cancelled"
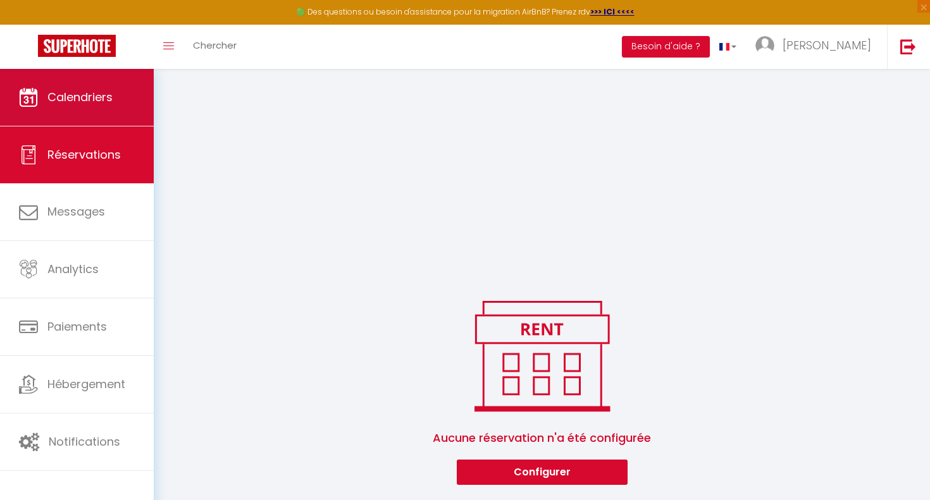
scroll to position [1234, 0]
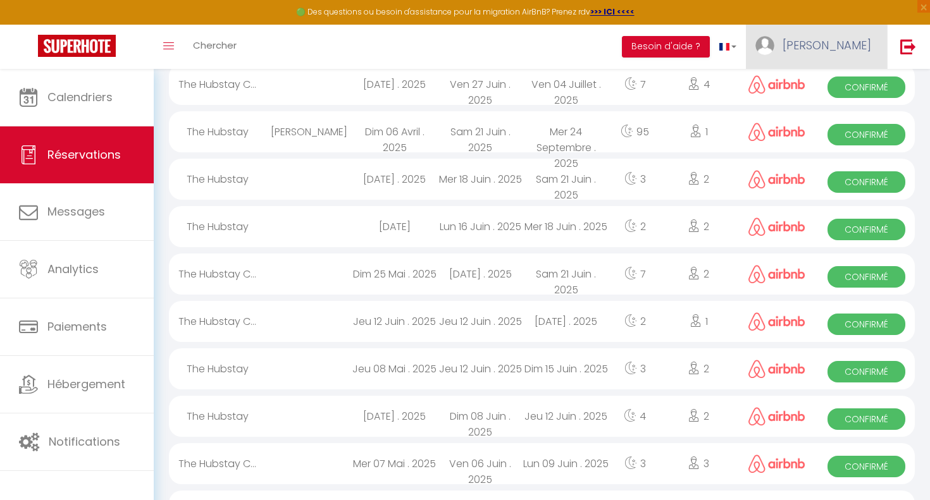
click at [854, 47] on span "[PERSON_NAME]" at bounding box center [826, 45] width 89 height 16
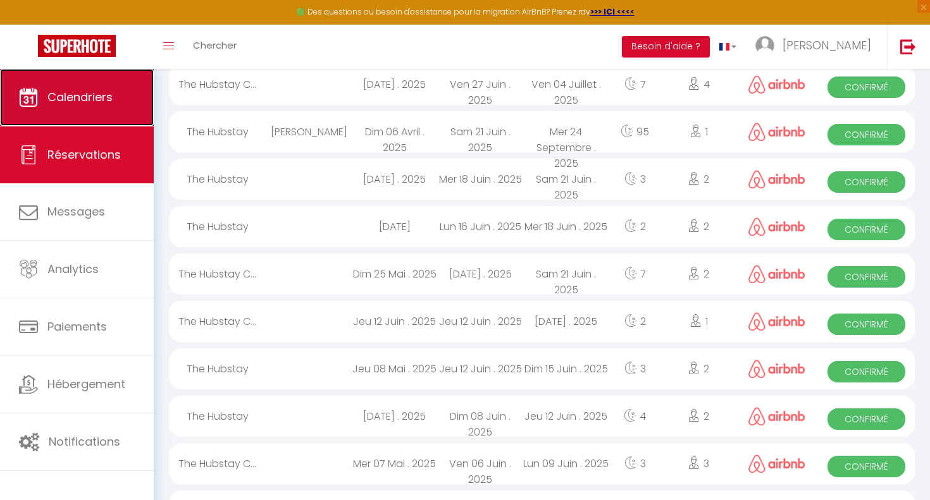
click at [141, 96] on link "Calendriers" at bounding box center [77, 97] width 154 height 57
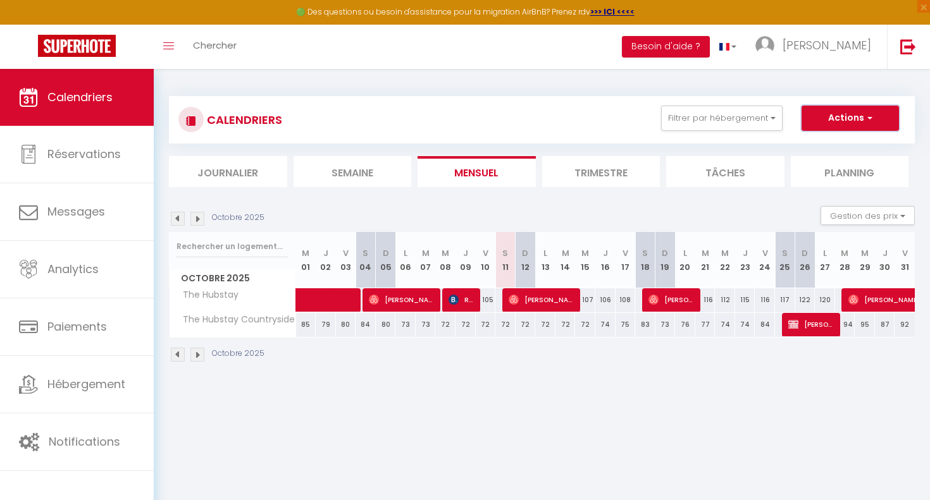
click at [893, 114] on button "Actions" at bounding box center [849, 118] width 97 height 25
click at [844, 142] on link "Nouvelle réservation" at bounding box center [837, 147] width 110 height 19
select select
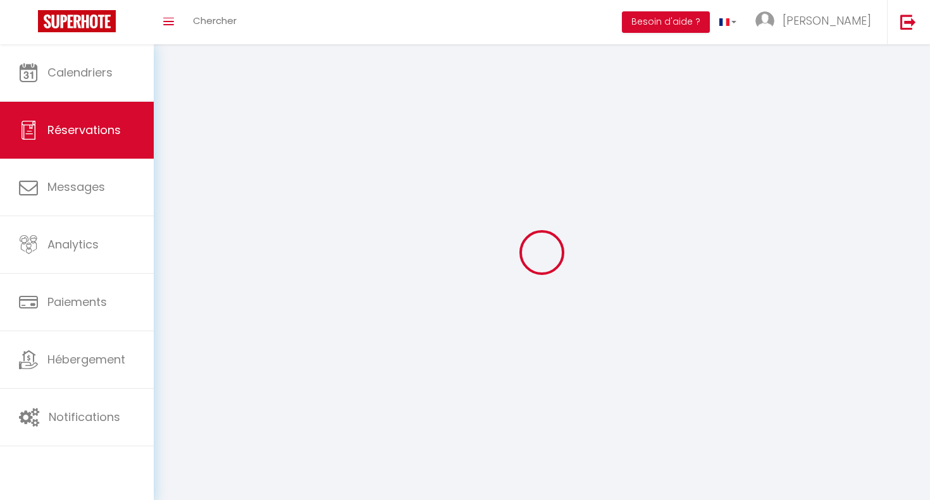
select select
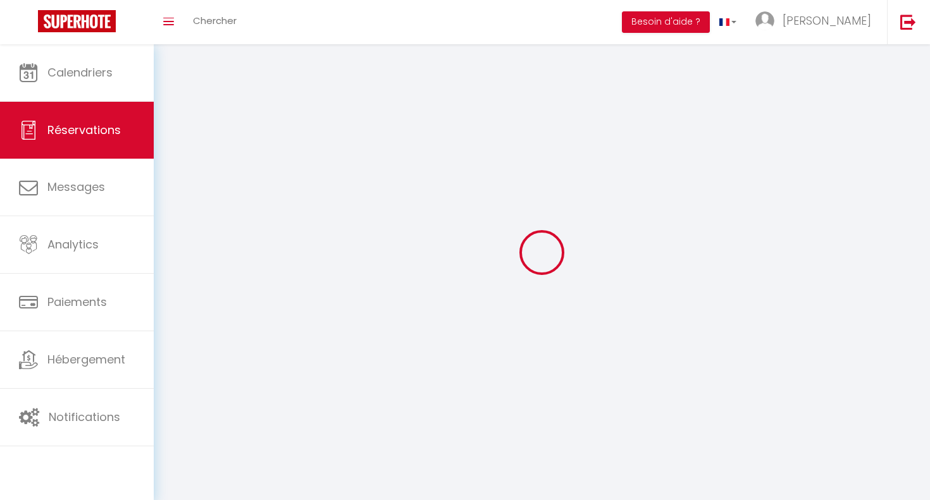
select select
checkbox input "false"
select select
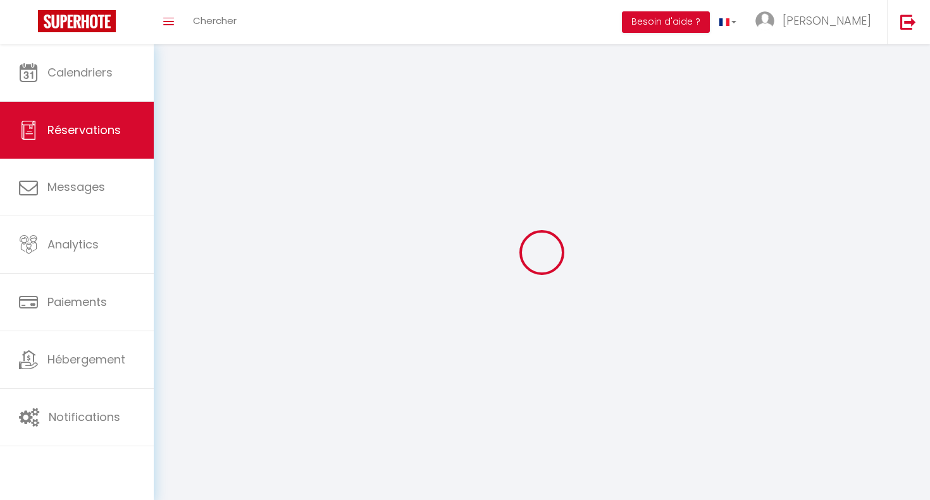
select select
checkbox input "false"
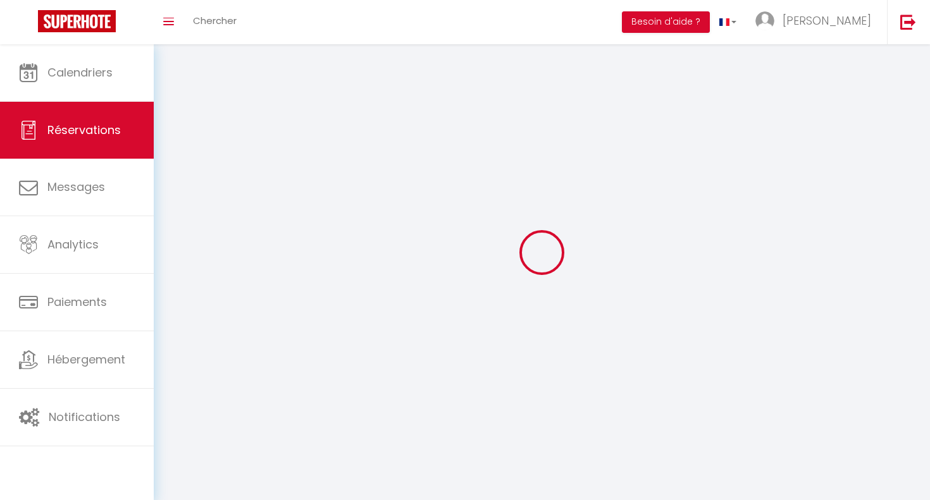
select select
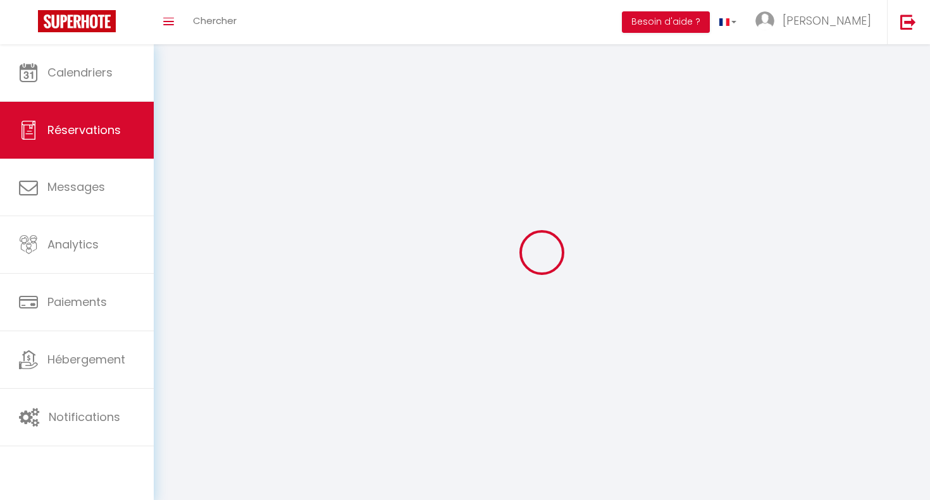
checkbox input "false"
select select
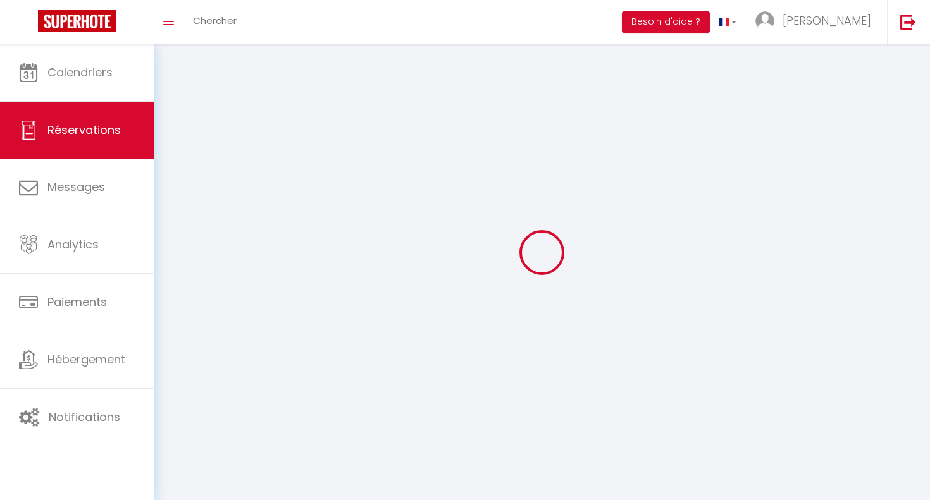
select select
checkbox input "false"
select select
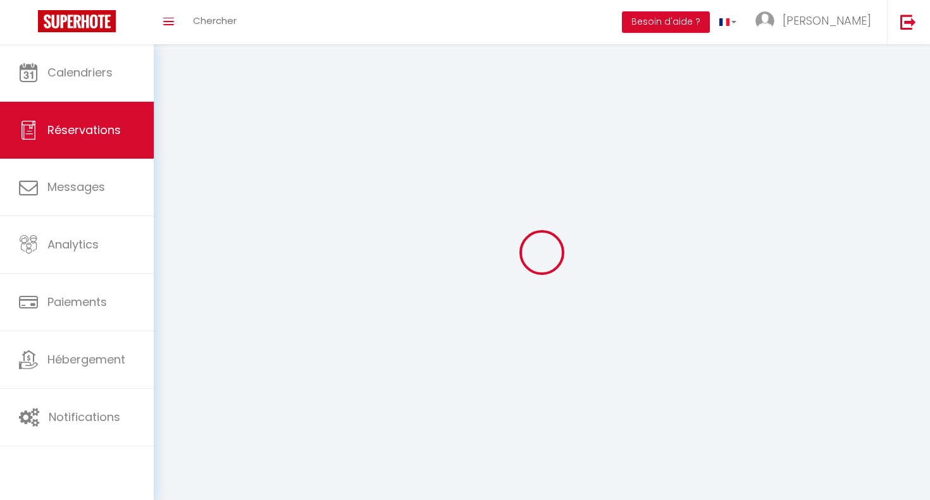
checkbox input "false"
select select
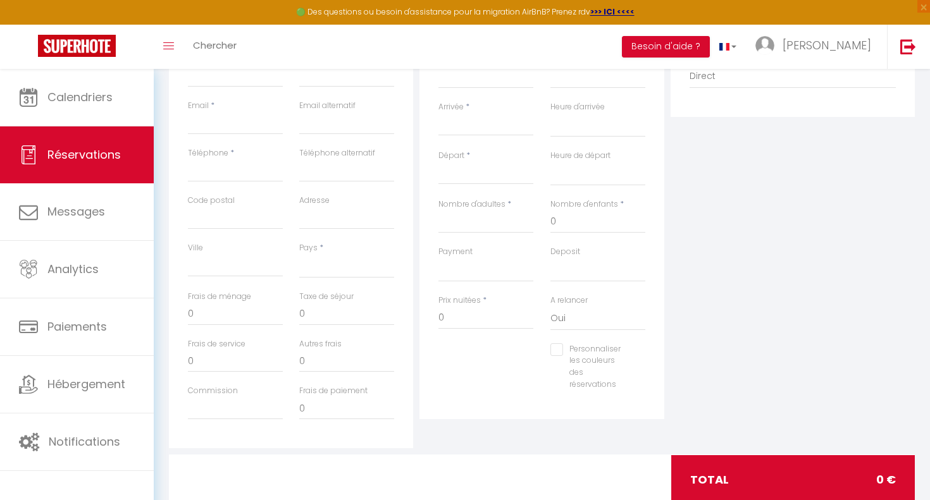
scroll to position [233, 0]
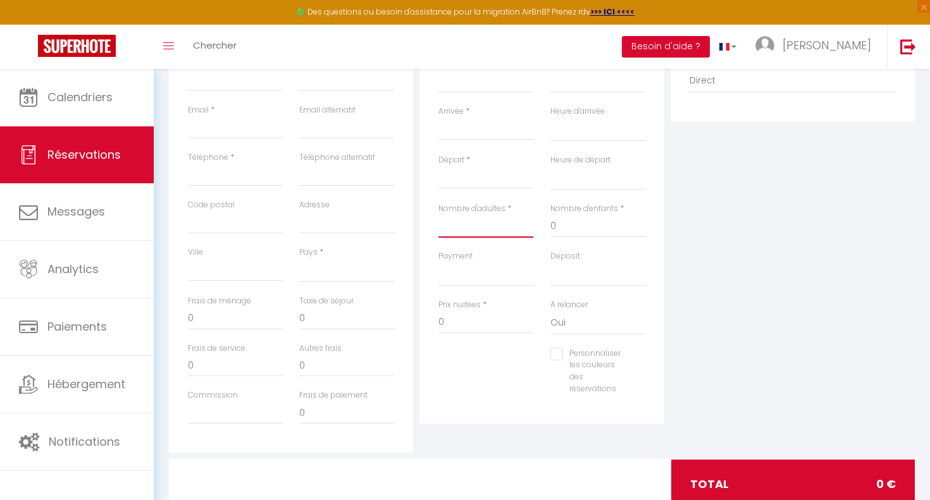
click at [466, 220] on input "Nombre d'adultes" at bounding box center [485, 226] width 95 height 23
type input "2"
select select
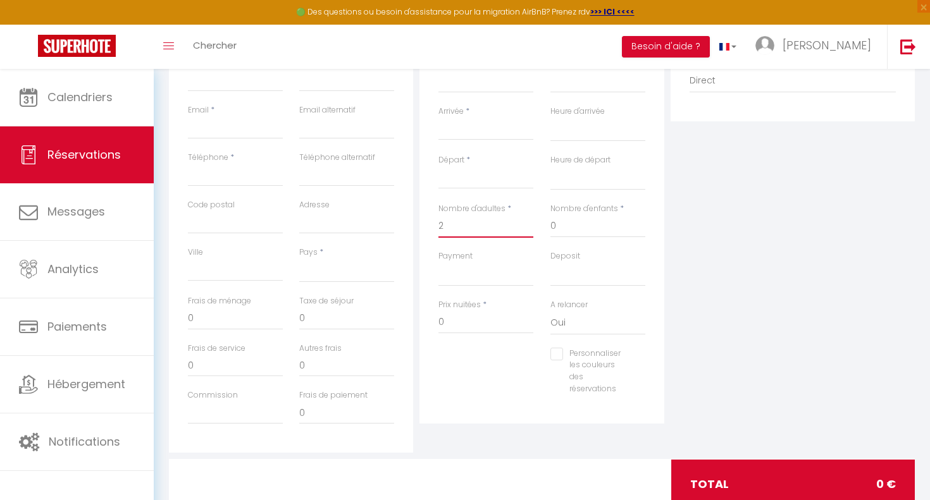
select select
checkbox input "false"
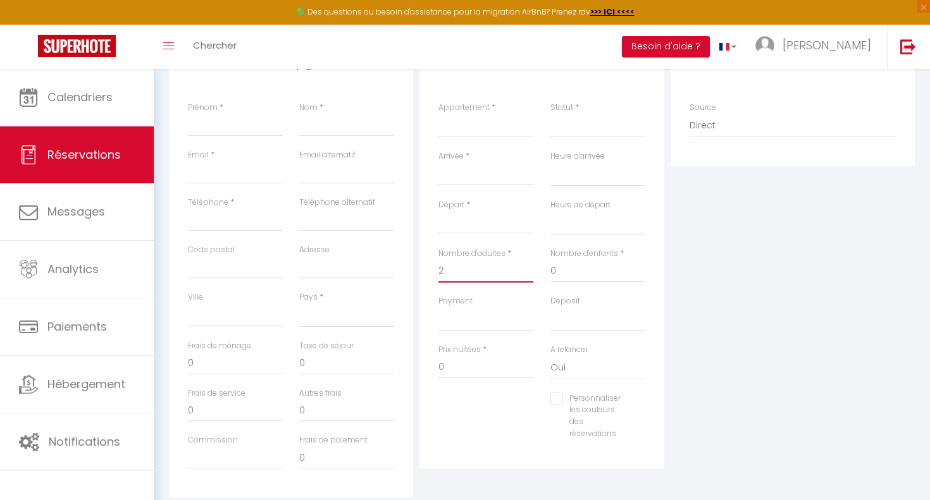
scroll to position [182, 0]
type input "2"
click at [459, 184] on input "Arrivée" at bounding box center [485, 181] width 95 height 16
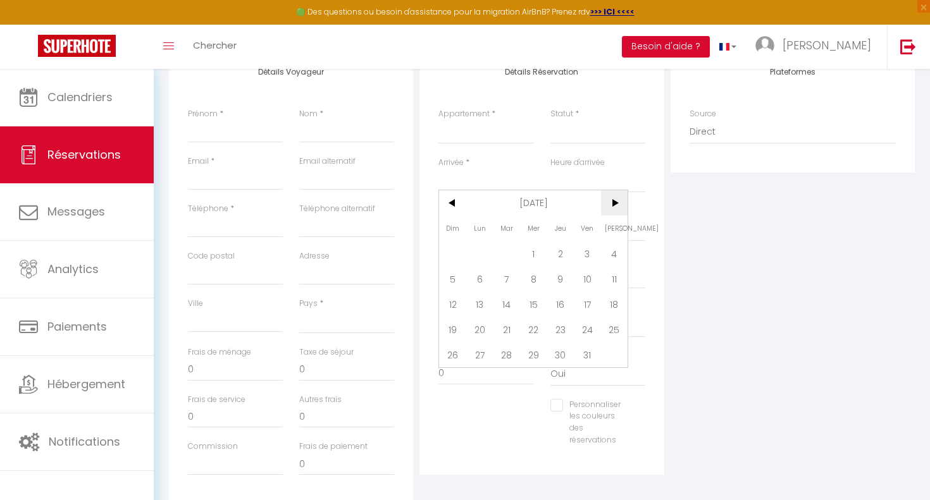
click at [613, 210] on span ">" at bounding box center [614, 202] width 27 height 25
click at [614, 332] on span "27" at bounding box center [614, 329] width 27 height 25
select select
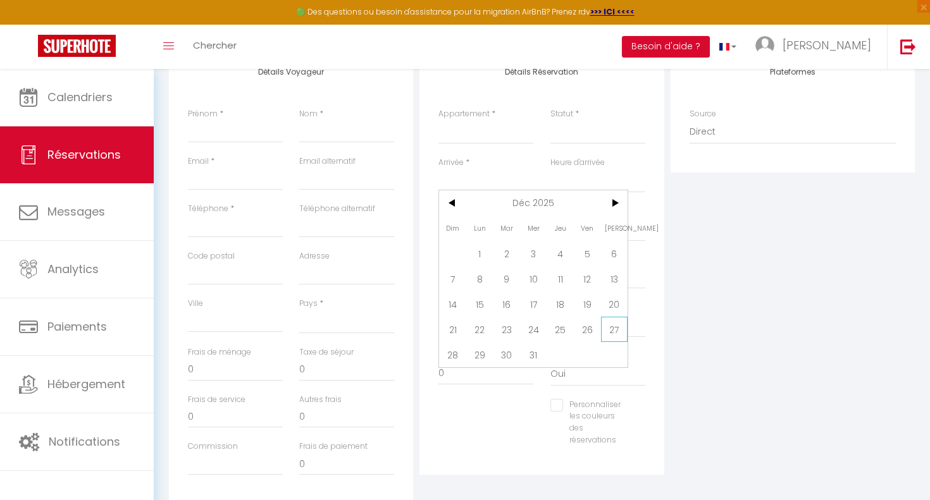
select select
type input "Sam 27 Décembre 2025"
select select
type input "Dim 28 Décembre 2025"
select select
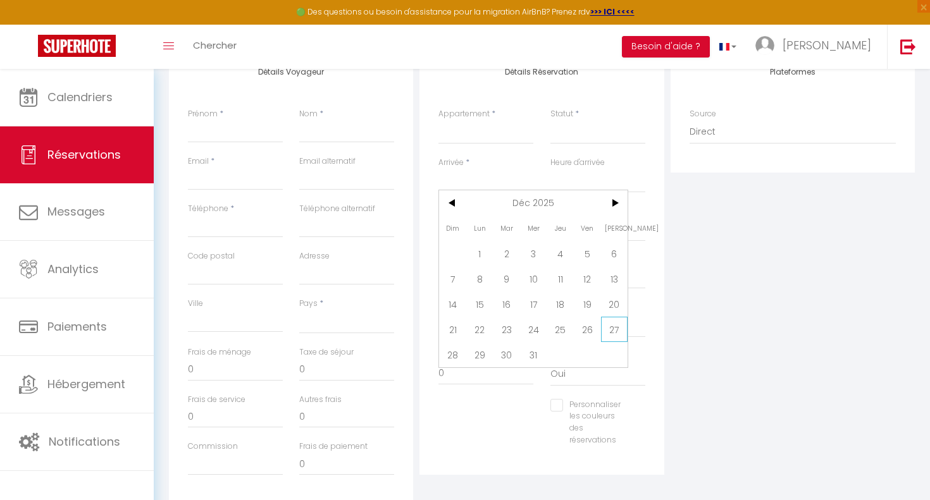
select select
checkbox input "false"
click at [527, 233] on input "Dim 28 Décembre 2025" at bounding box center [485, 230] width 95 height 16
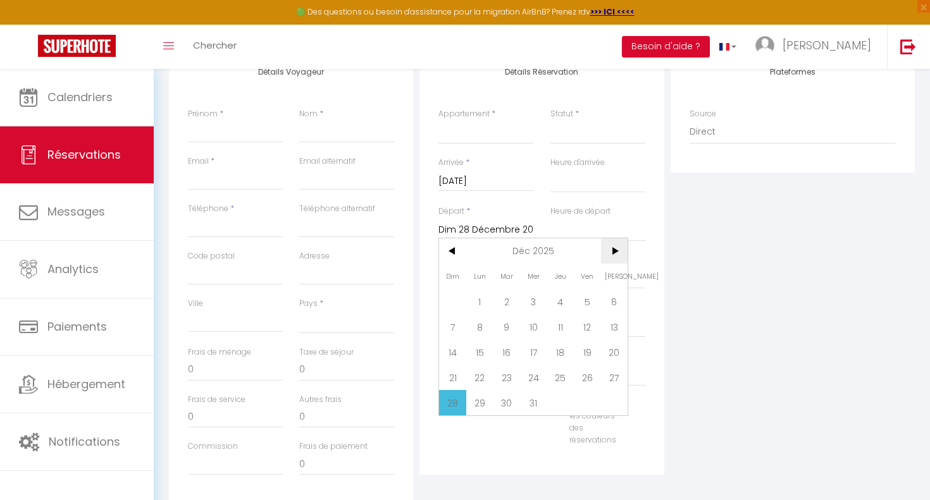
click at [613, 253] on span ">" at bounding box center [614, 250] width 27 height 25
click at [582, 299] on span "3" at bounding box center [587, 301] width 27 height 25
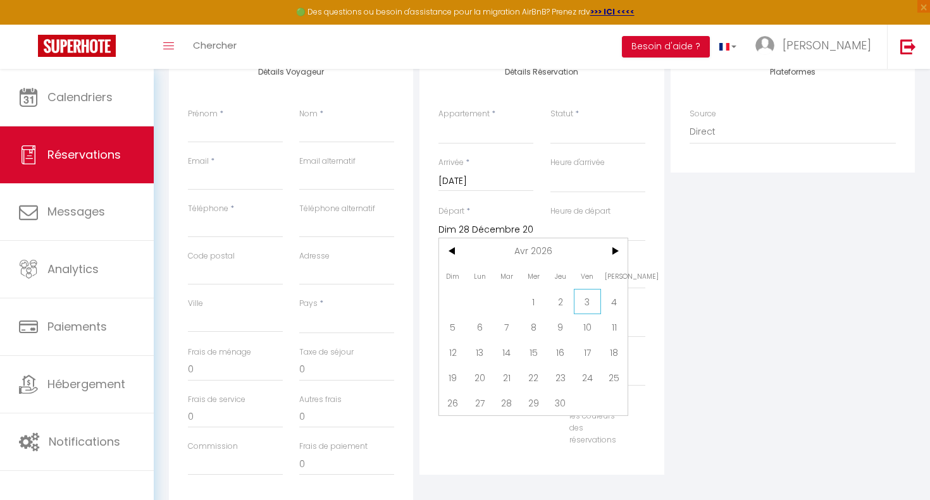
select select
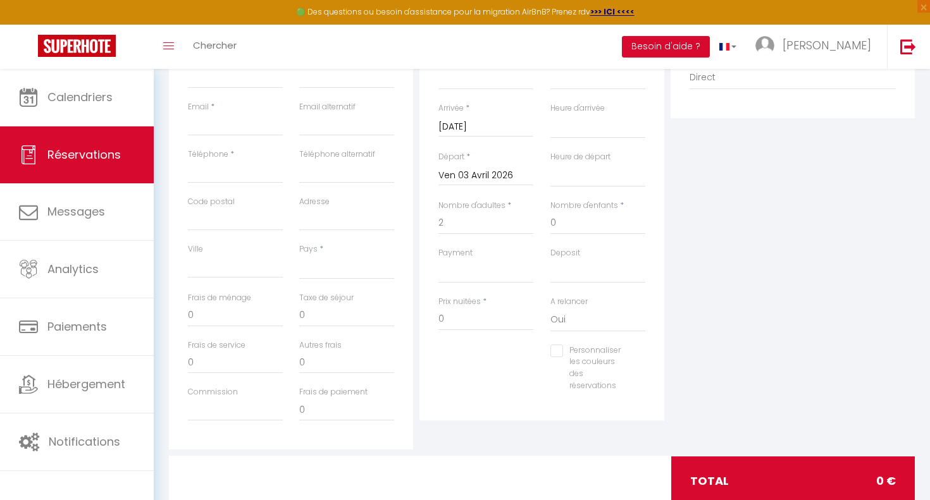
scroll to position [238, 0]
click at [469, 265] on select "OK KO" at bounding box center [485, 269] width 95 height 24
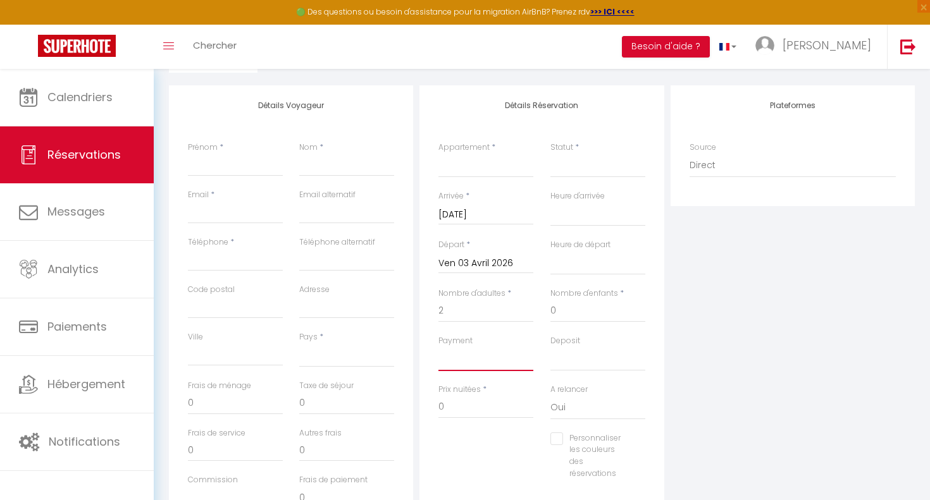
scroll to position [105, 0]
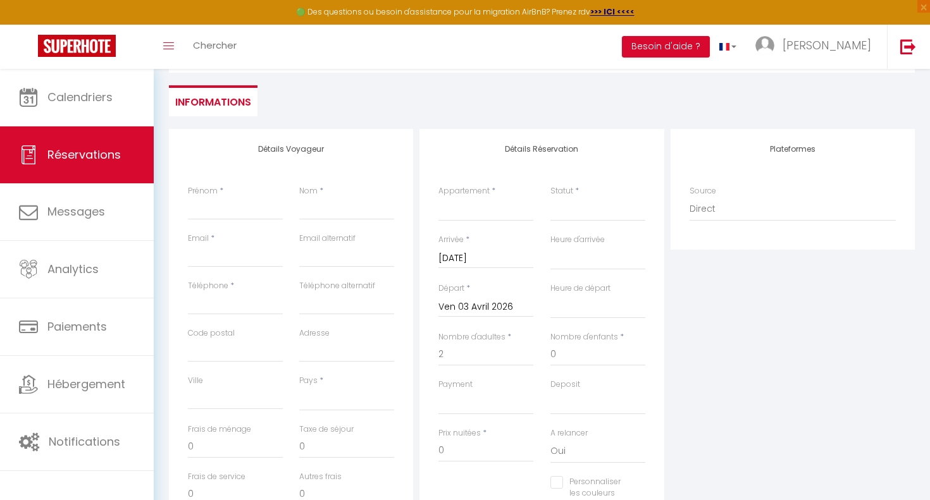
click at [524, 192] on div "Appartement * The Hubstay Countryside The Hubstay" at bounding box center [485, 203] width 95 height 36
click at [490, 209] on select "The Hubstay Countryside The Hubstay" at bounding box center [485, 209] width 95 height 24
click at [438, 197] on select "The Hubstay Countryside The Hubstay" at bounding box center [485, 209] width 95 height 24
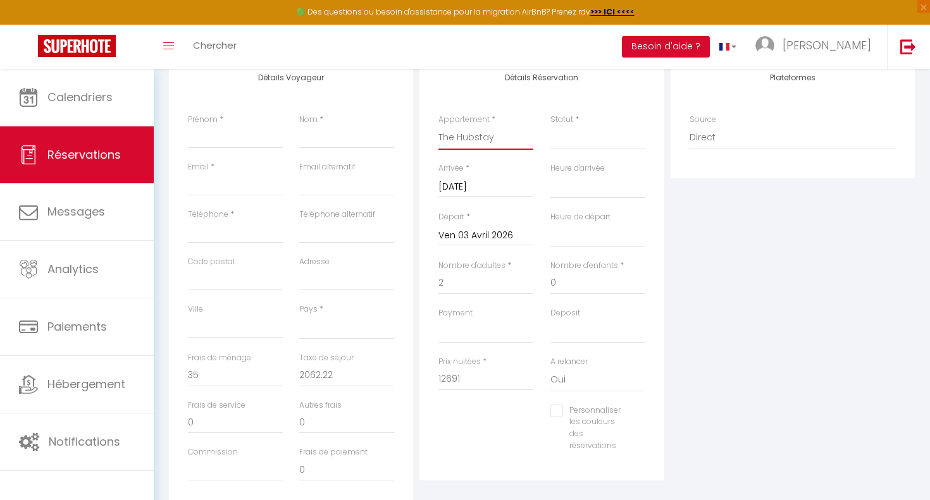
scroll to position [194, 0]
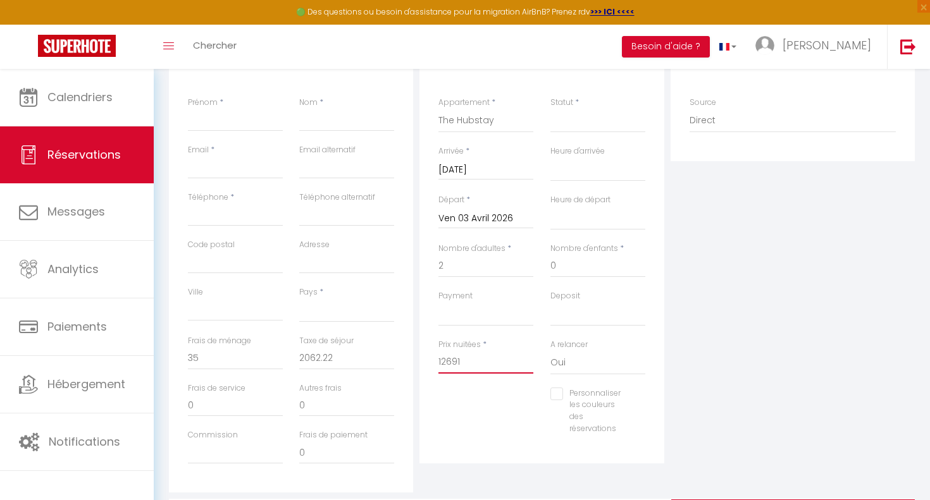
click at [457, 364] on input "12691" at bounding box center [485, 362] width 95 height 23
click at [323, 361] on input "2062.22" at bounding box center [346, 358] width 95 height 23
click at [272, 350] on input "35" at bounding box center [235, 358] width 95 height 23
click at [462, 366] on input "12691" at bounding box center [485, 362] width 95 height 23
drag, startPoint x: 483, startPoint y: 362, endPoint x: 421, endPoint y: 361, distance: 62.0
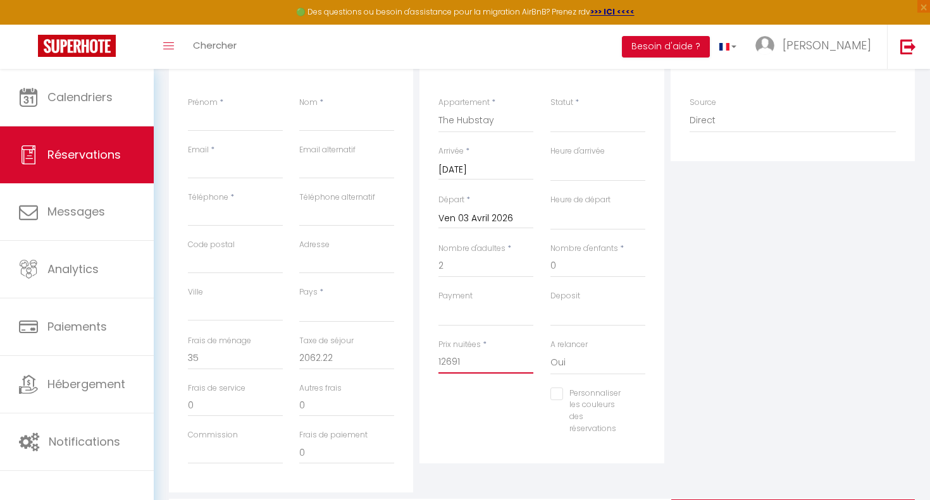
click at [421, 361] on div "Détails Réservation Appartement * The Hubstay Countryside The Hubstay Statut * …" at bounding box center [541, 251] width 244 height 423
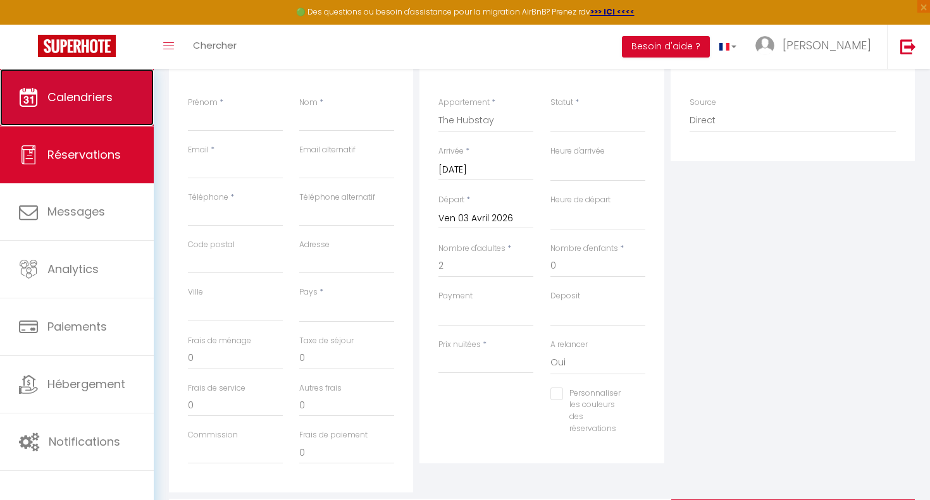
click at [104, 92] on span "Calendriers" at bounding box center [79, 97] width 65 height 16
